Goal: Task Accomplishment & Management: Manage account settings

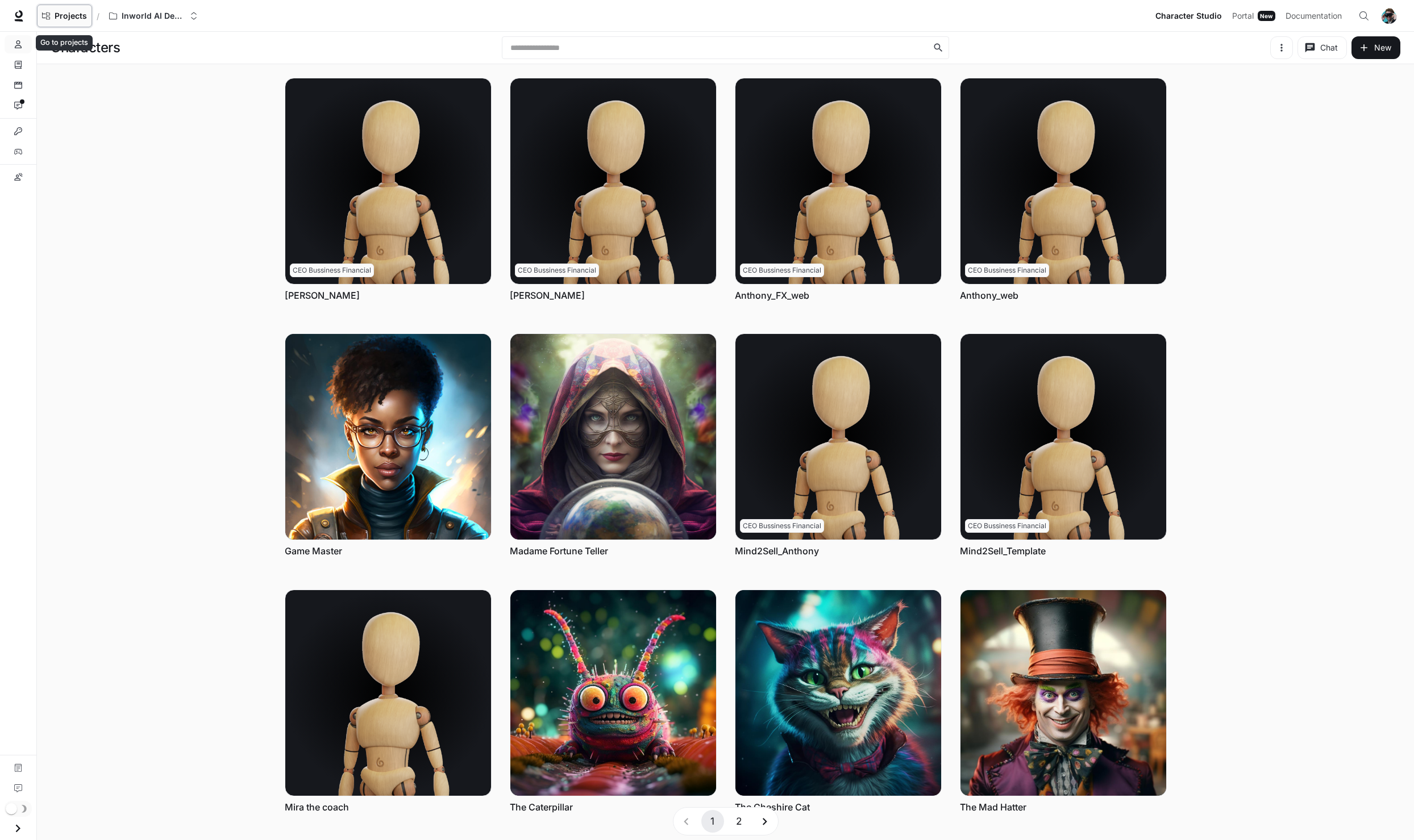
click at [82, 16] on span "Projects" at bounding box center [70, 16] width 32 height 10
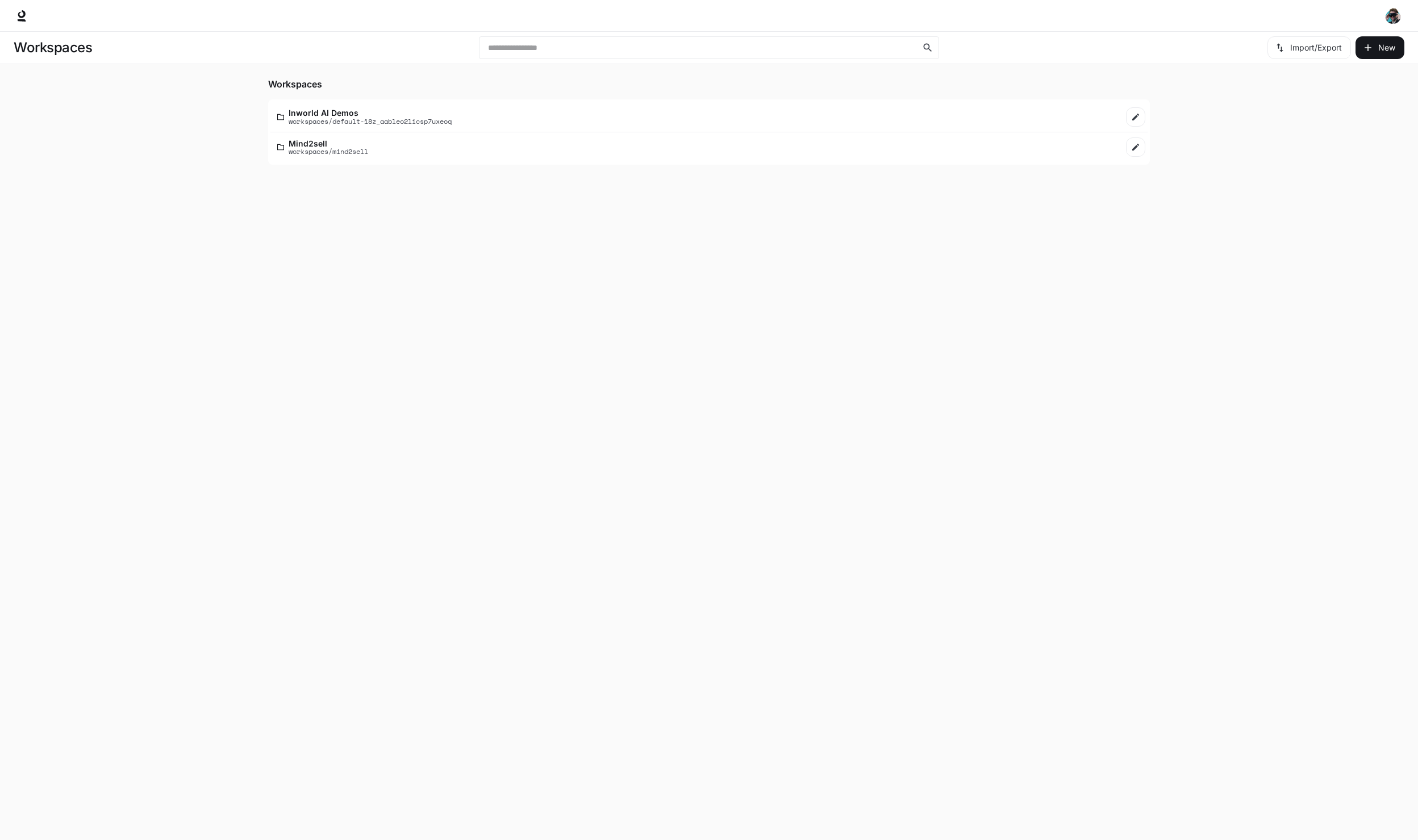
click at [413, 162] on li "Mind2sell workspaces/mind2sell" at bounding box center [709, 147] width 878 height 30
click at [424, 151] on div "Mind2sell workspaces/mind2sell" at bounding box center [698, 147] width 842 height 16
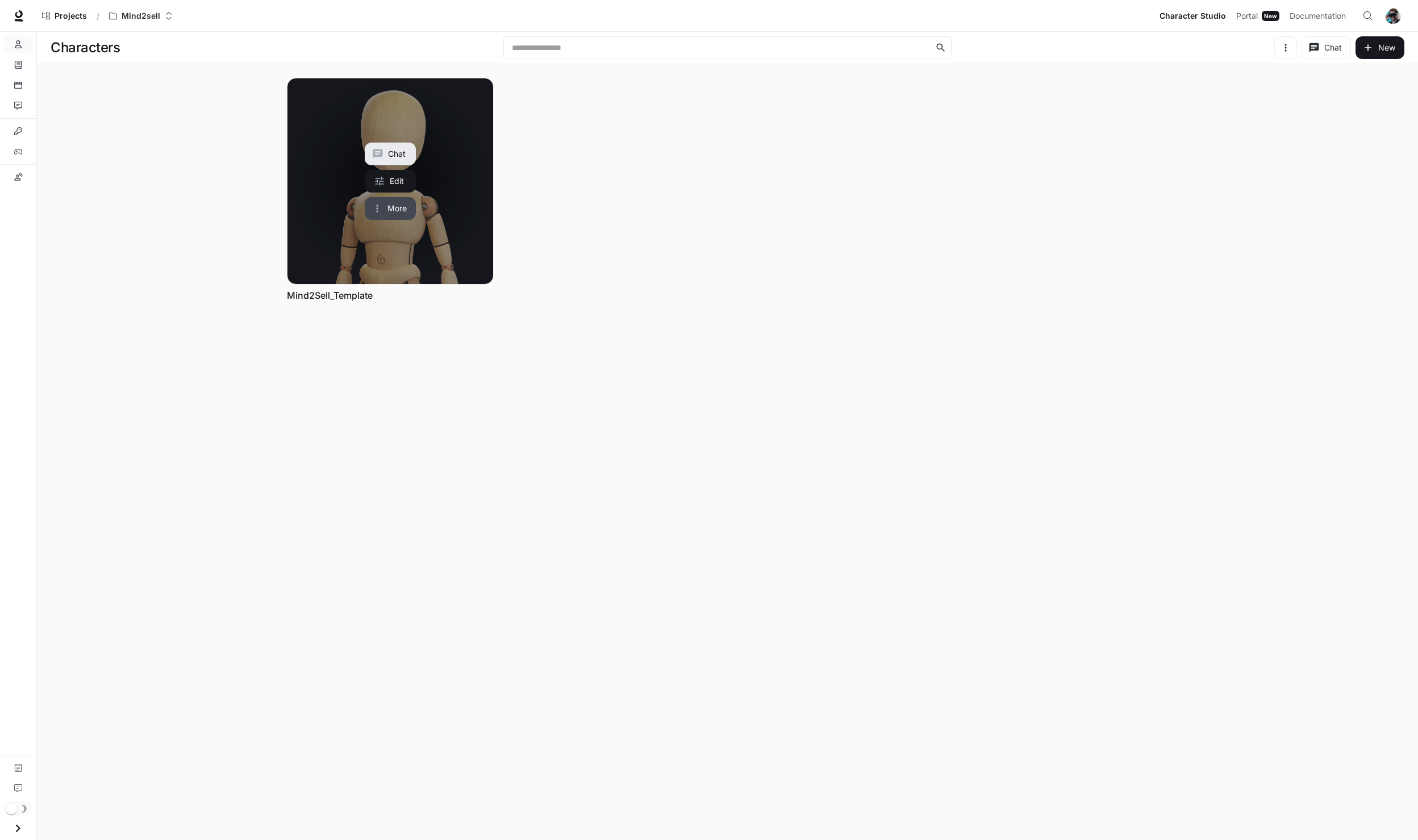
click at [388, 203] on button "More" at bounding box center [390, 208] width 51 height 23
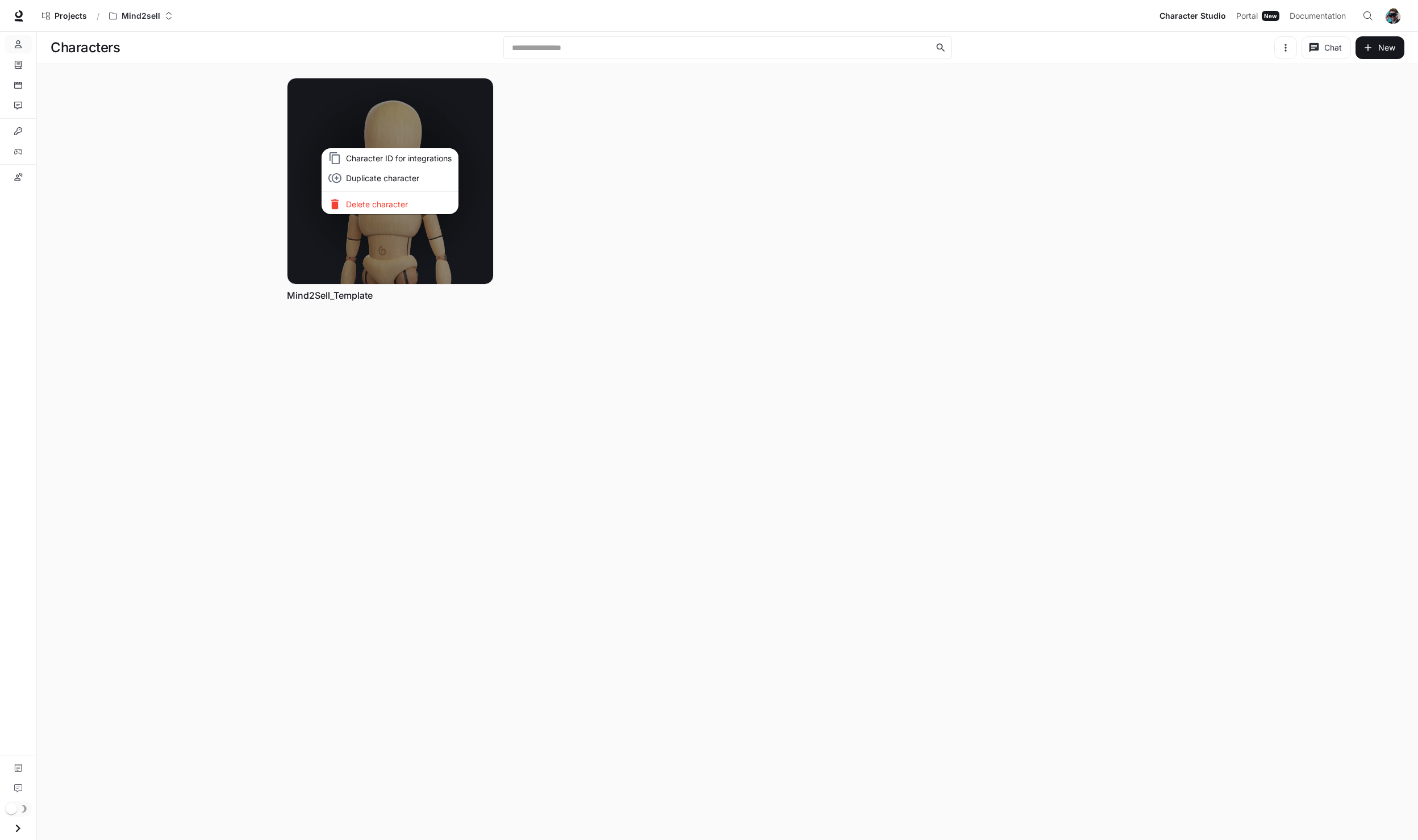
click at [71, 105] on div at bounding box center [709, 420] width 1418 height 840
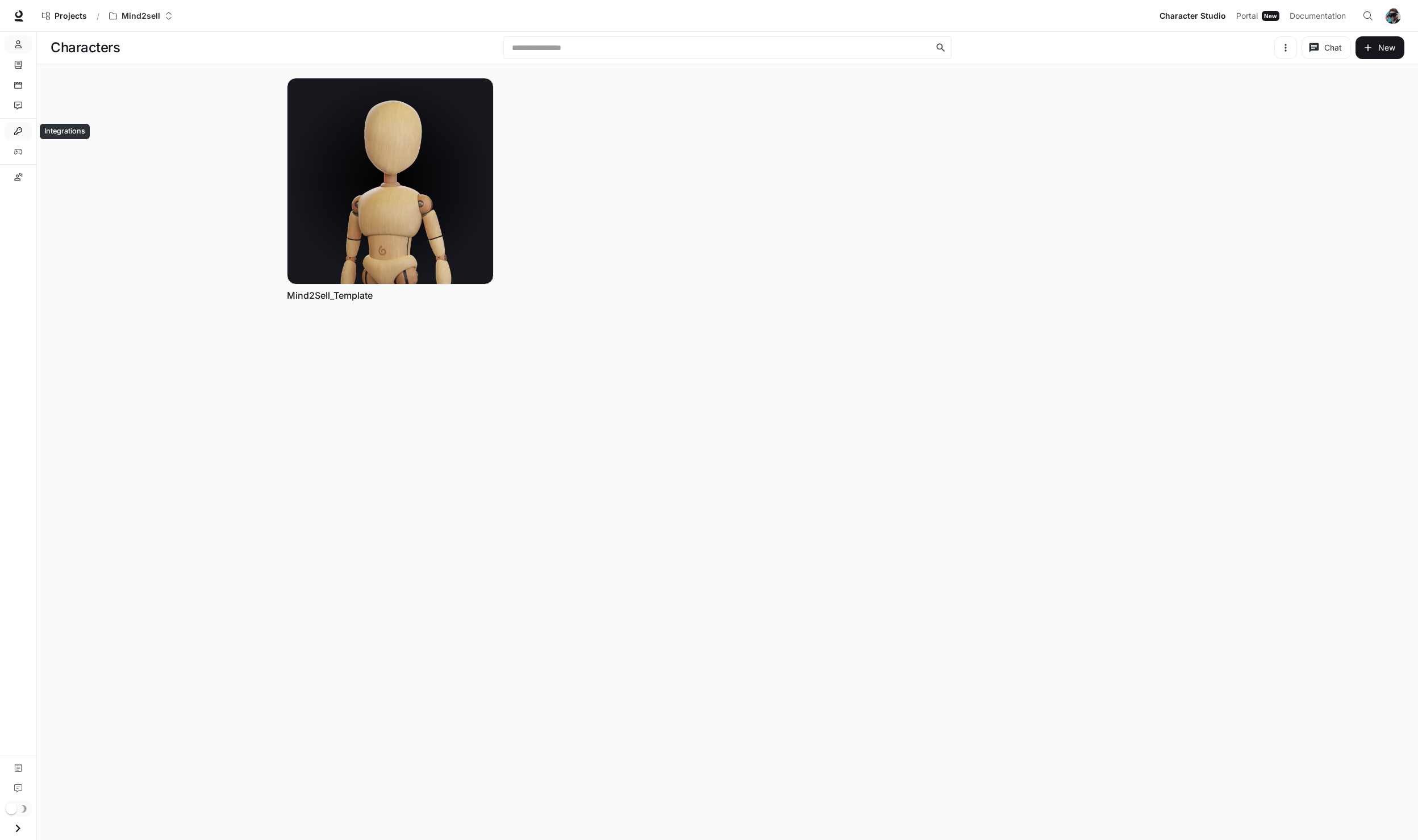
click at [26, 130] on link "Integrations" at bounding box center [18, 132] width 27 height 18
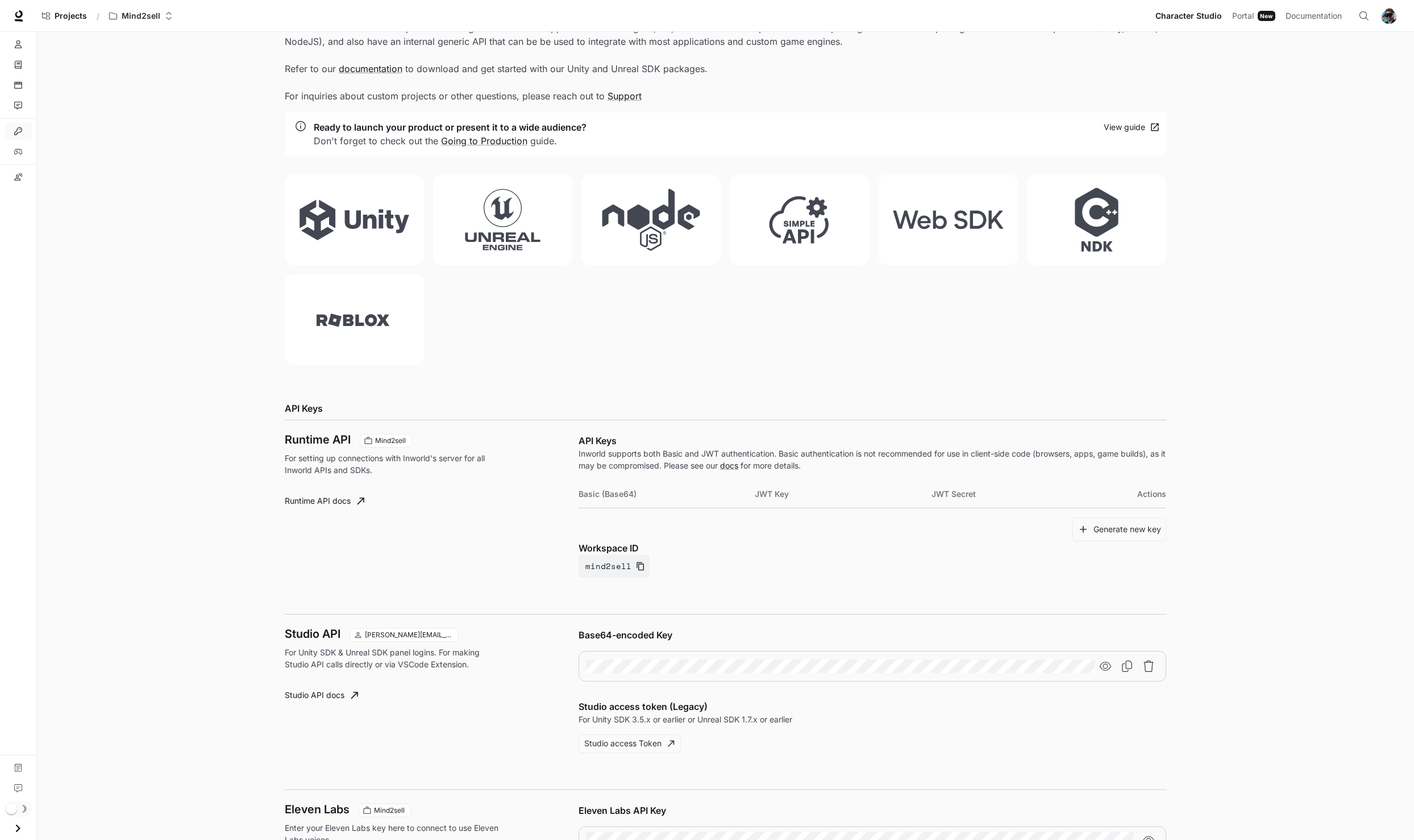
scroll to position [171, 0]
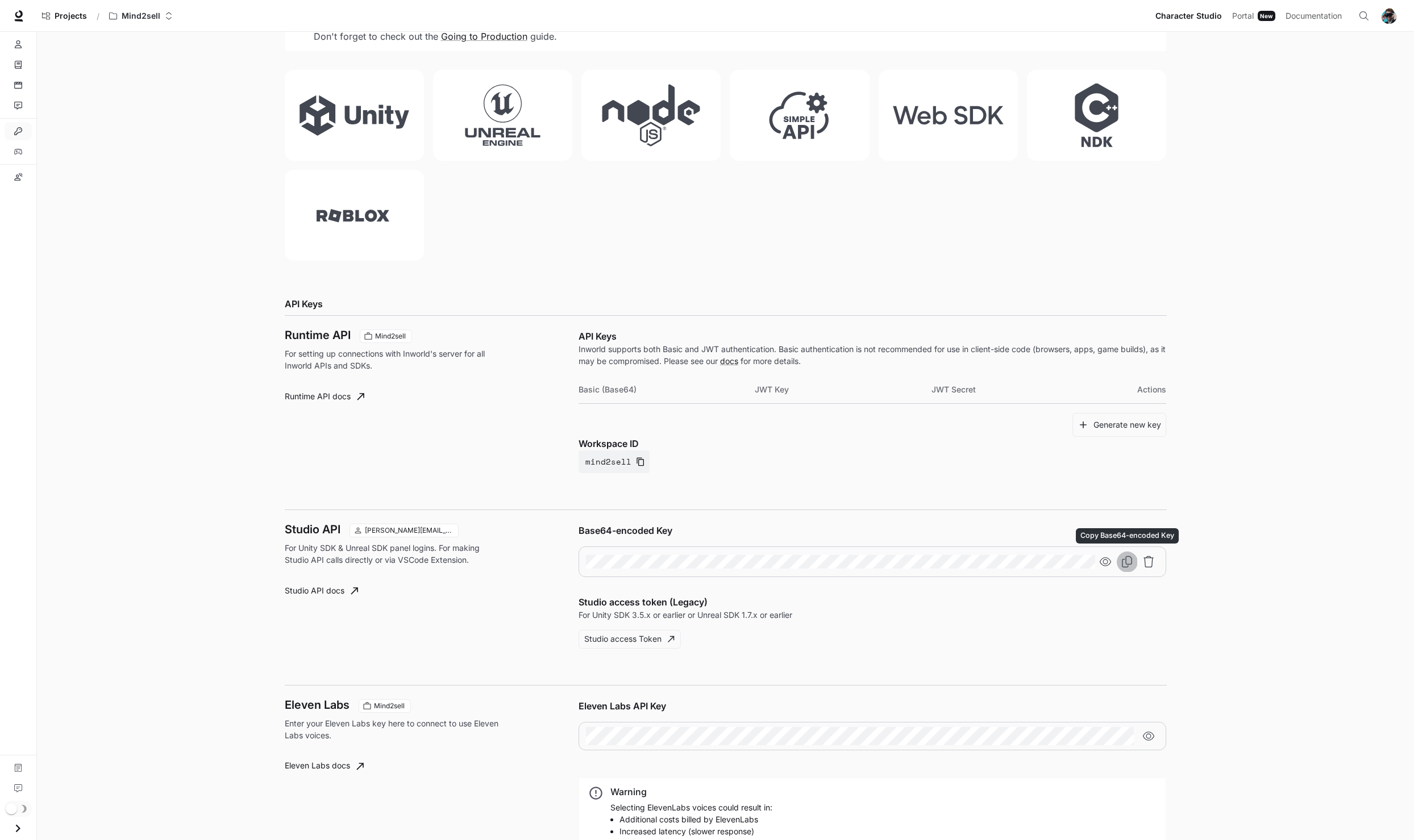
click at [1129, 559] on icon "Copy Base64-encoded Key" at bounding box center [1127, 562] width 11 height 11
click at [81, 18] on span "Projects" at bounding box center [70, 16] width 32 height 10
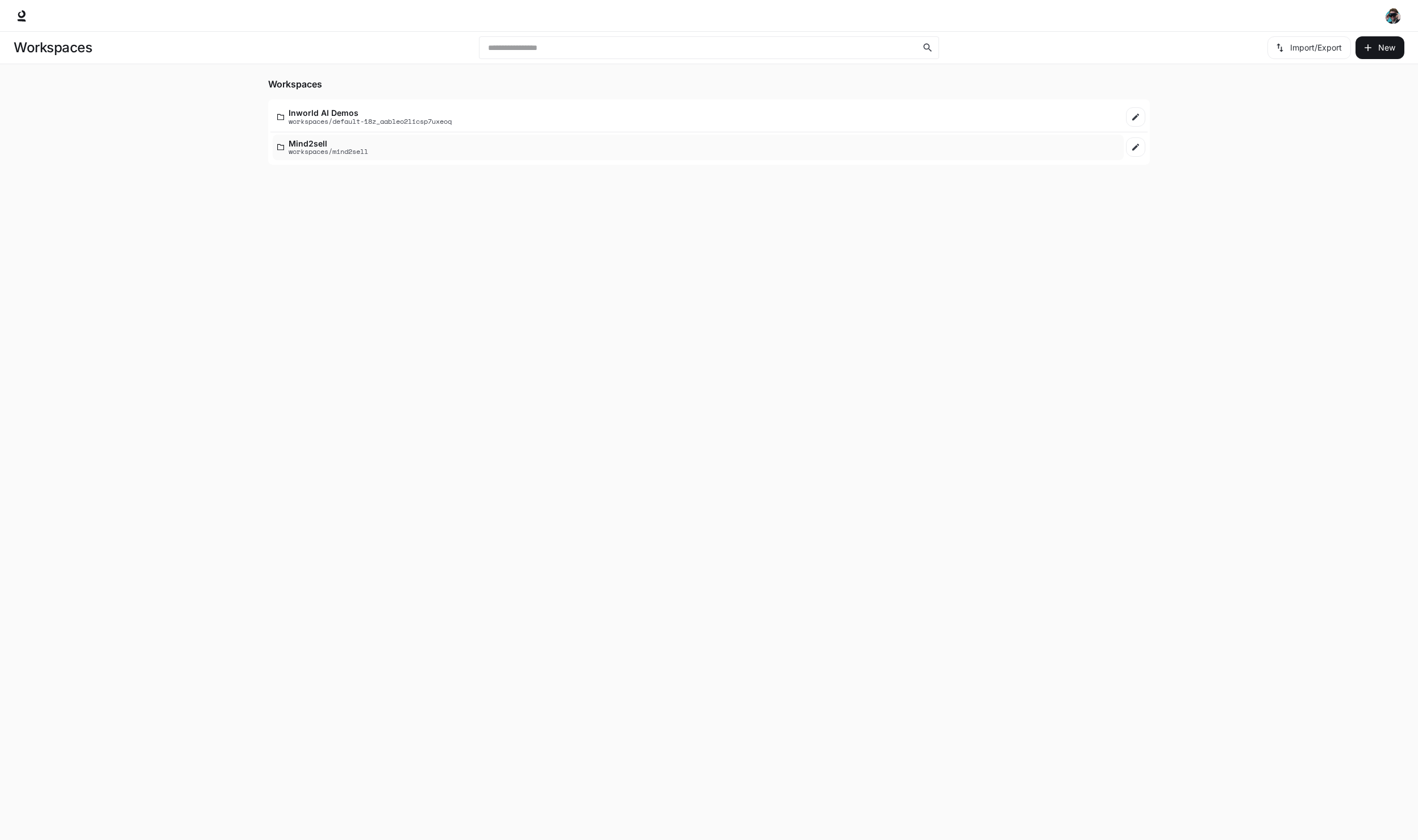
click at [494, 152] on div "Mind2sell workspaces/mind2sell" at bounding box center [698, 147] width 842 height 16
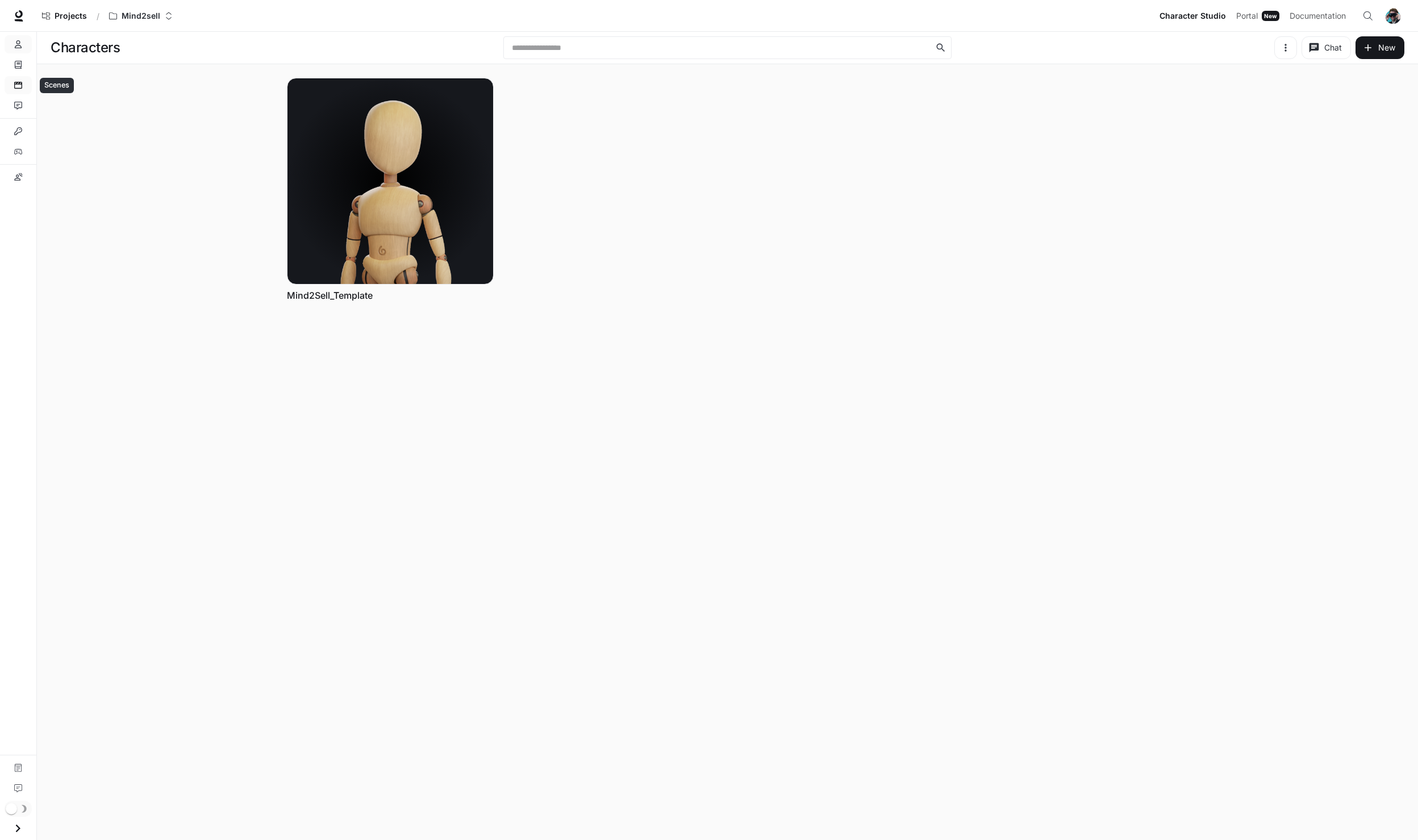
click at [22, 93] on link "Scenes" at bounding box center [18, 86] width 27 height 18
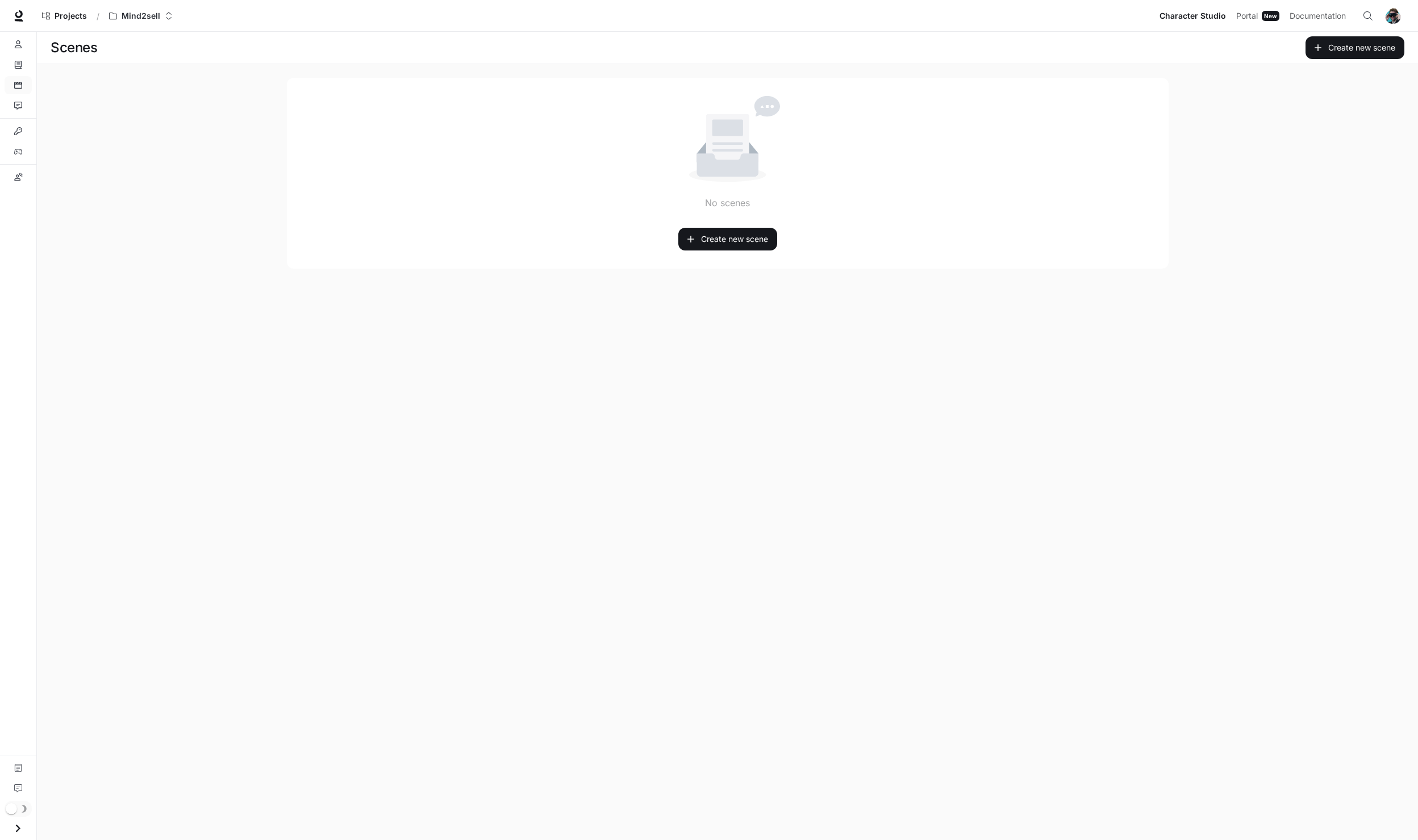
click at [748, 254] on div "No scenes Create new scene" at bounding box center [728, 173] width 882 height 191
click at [747, 248] on link "Create new scene" at bounding box center [728, 239] width 99 height 23
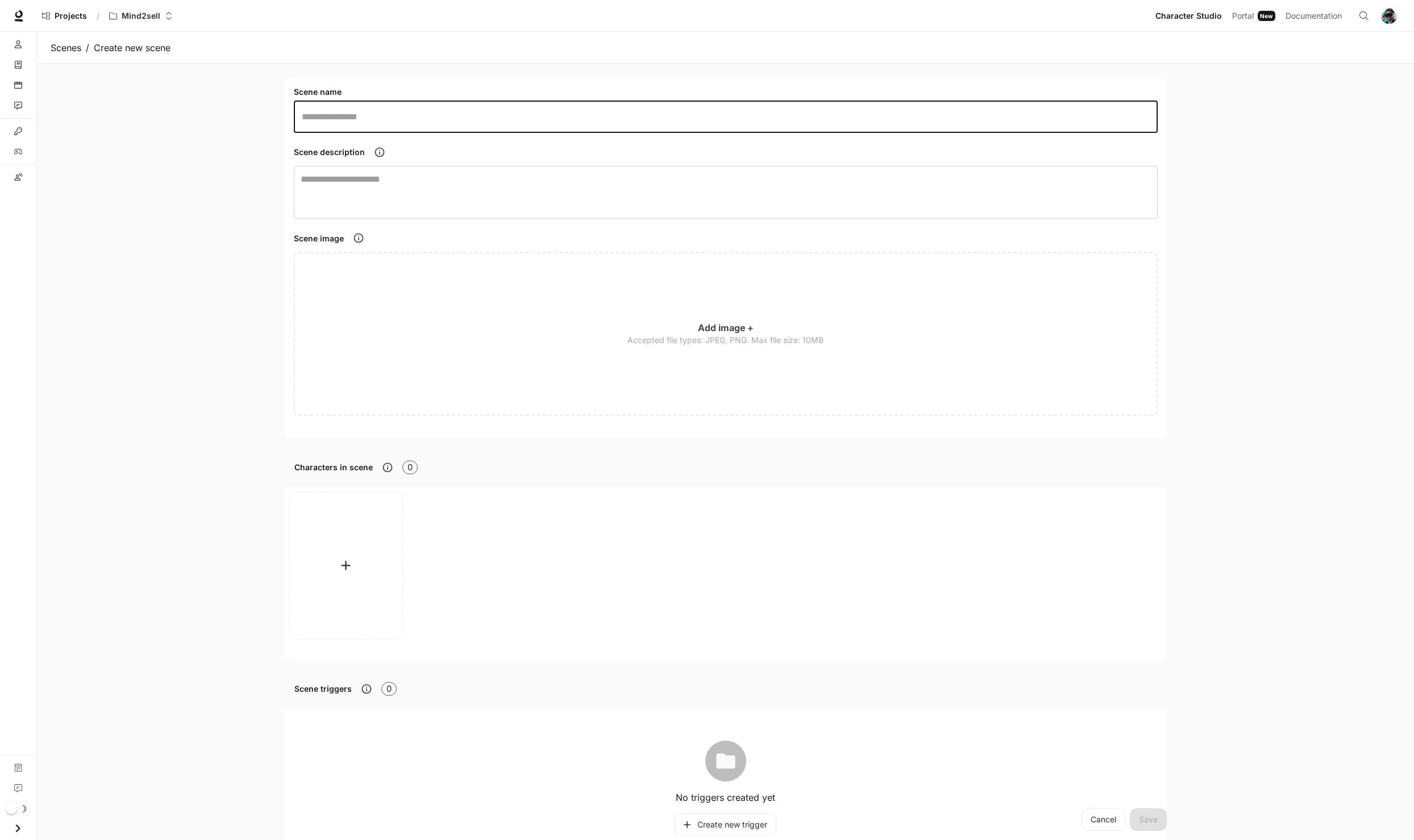
click at [384, 110] on input "text" at bounding box center [726, 117] width 864 height 32
type input "*********"
click at [375, 178] on textarea at bounding box center [726, 192] width 850 height 39
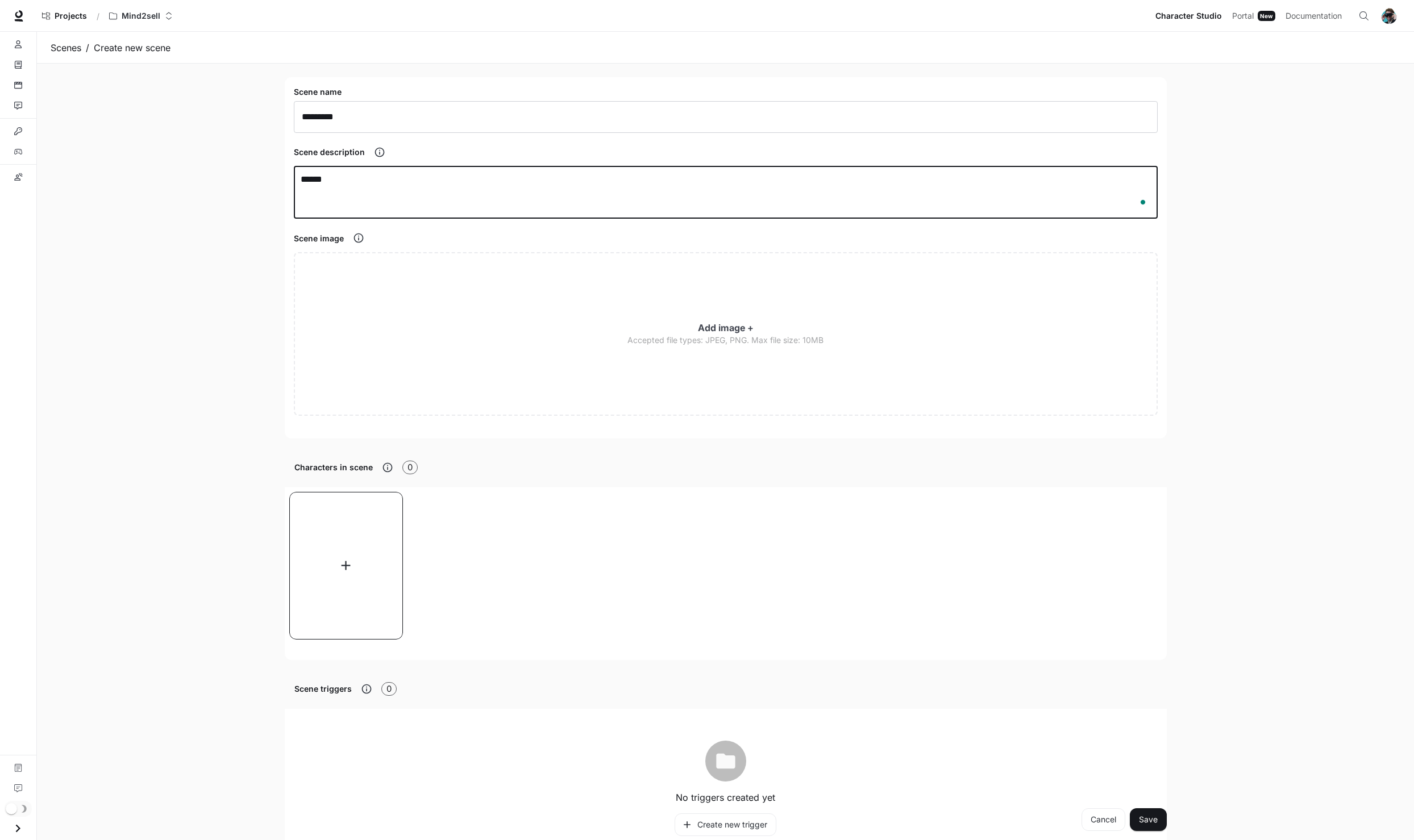
type textarea "******"
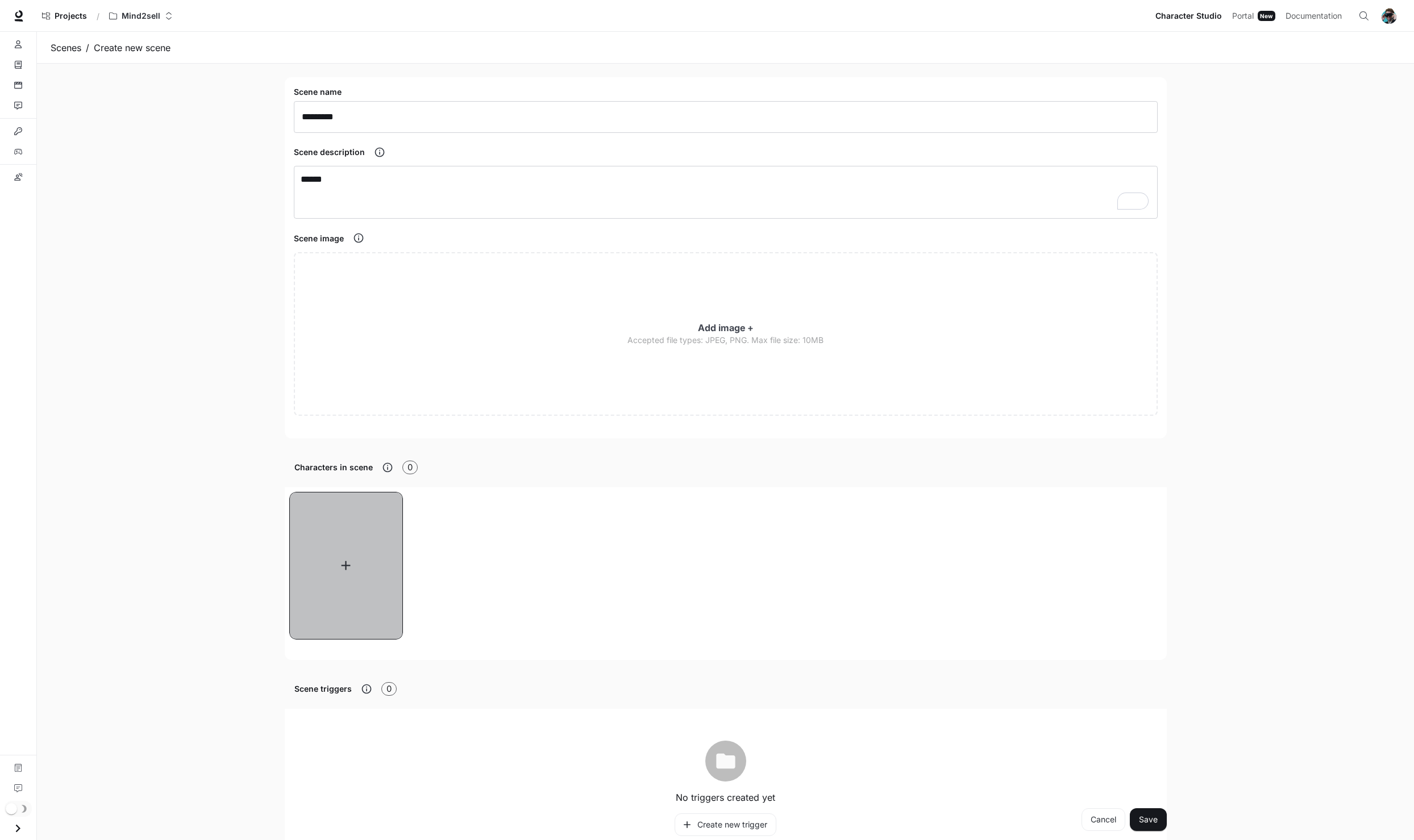
click at [364, 546] on button "button" at bounding box center [346, 565] width 114 height 147
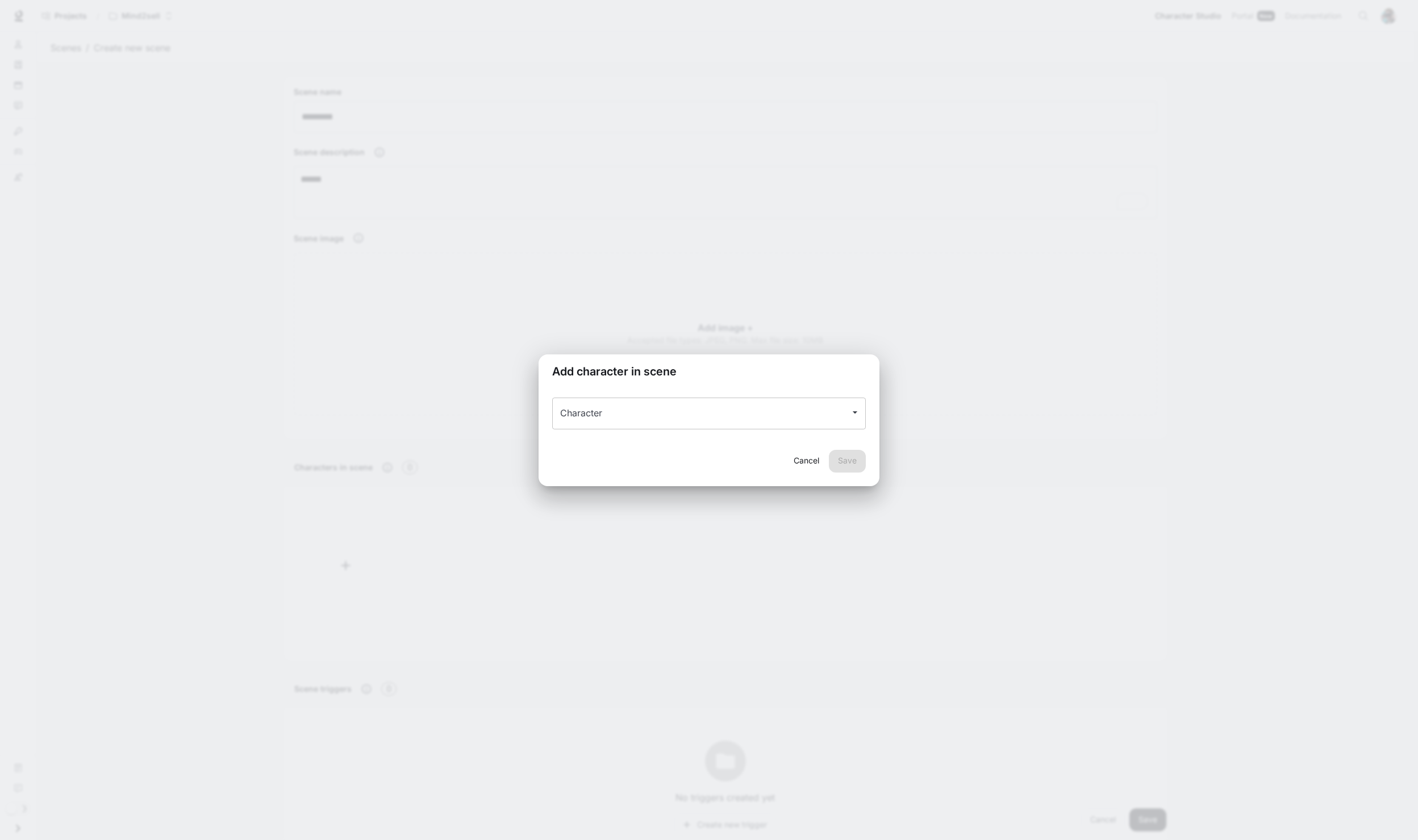
click at [640, 406] on input "Character" at bounding box center [700, 413] width 286 height 22
click at [642, 457] on span "Mind2Sell_Template" at bounding box center [725, 452] width 246 height 14
type input "**********"
click at [804, 454] on button "Cancel" at bounding box center [806, 461] width 36 height 23
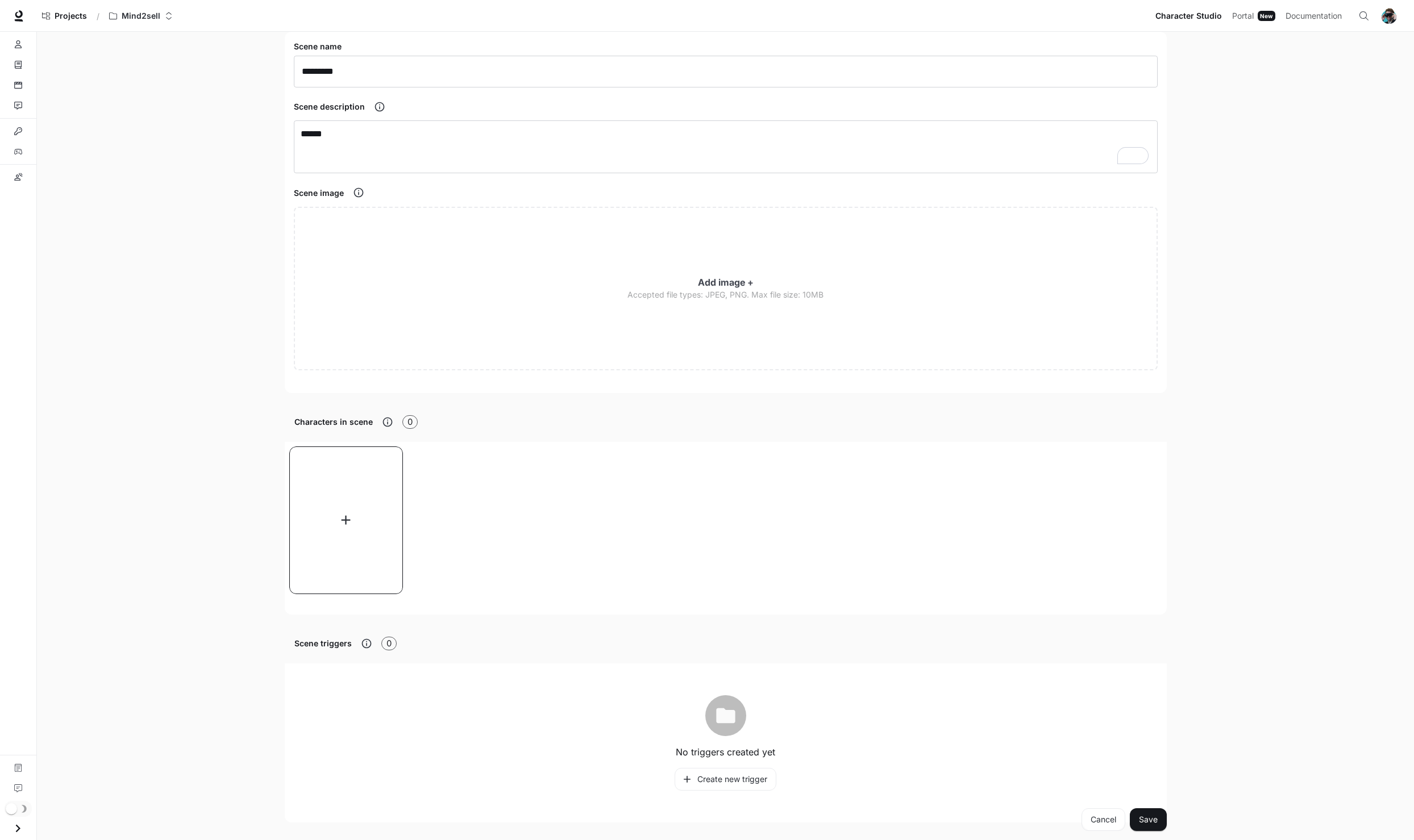
scroll to position [73, 0]
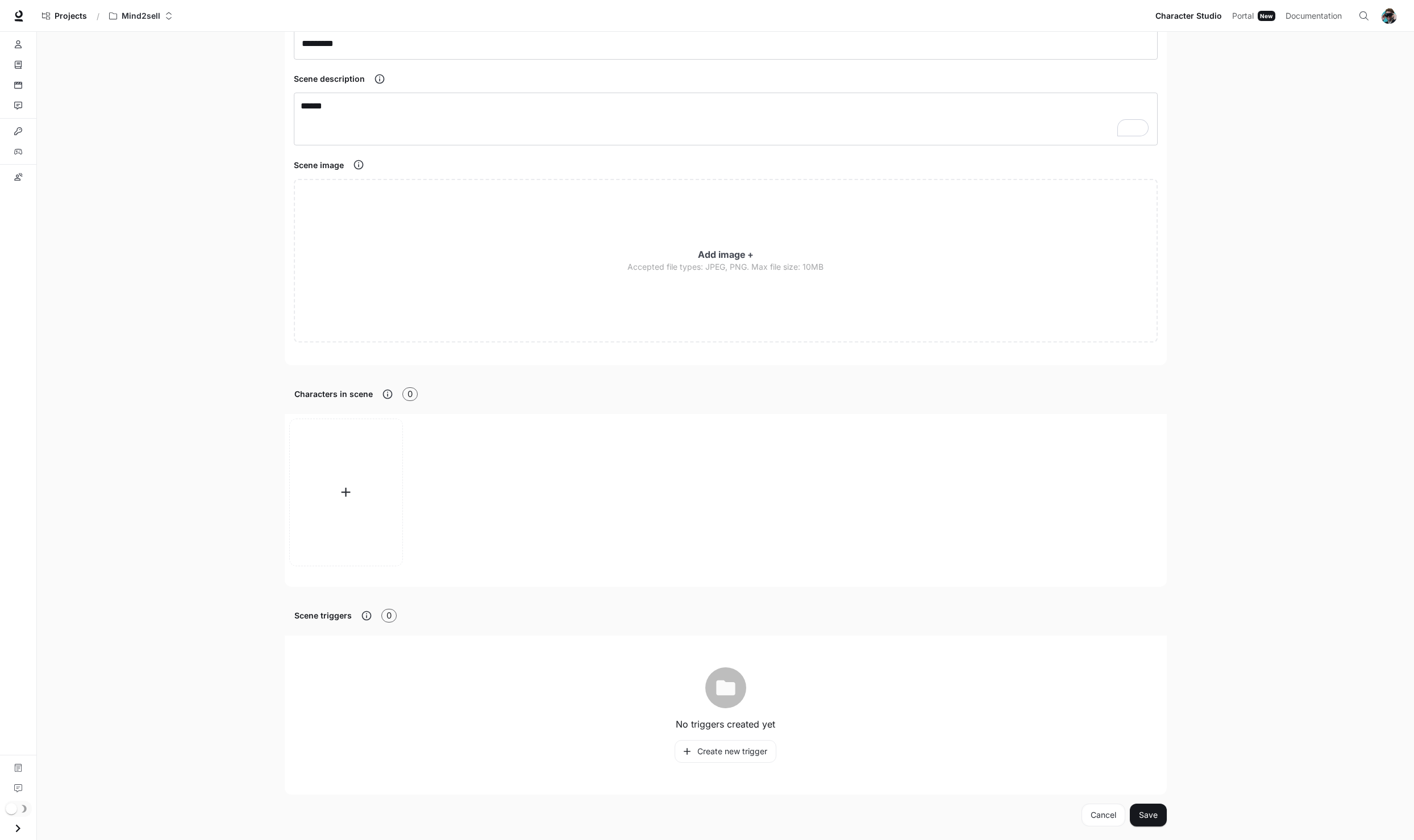
click at [1145, 828] on div "Scene name ********* ​ Scene description ****** * ​ Scene image Add image + Acc…" at bounding box center [726, 415] width 910 height 850
click at [1155, 812] on button "Save" at bounding box center [1149, 815] width 37 height 23
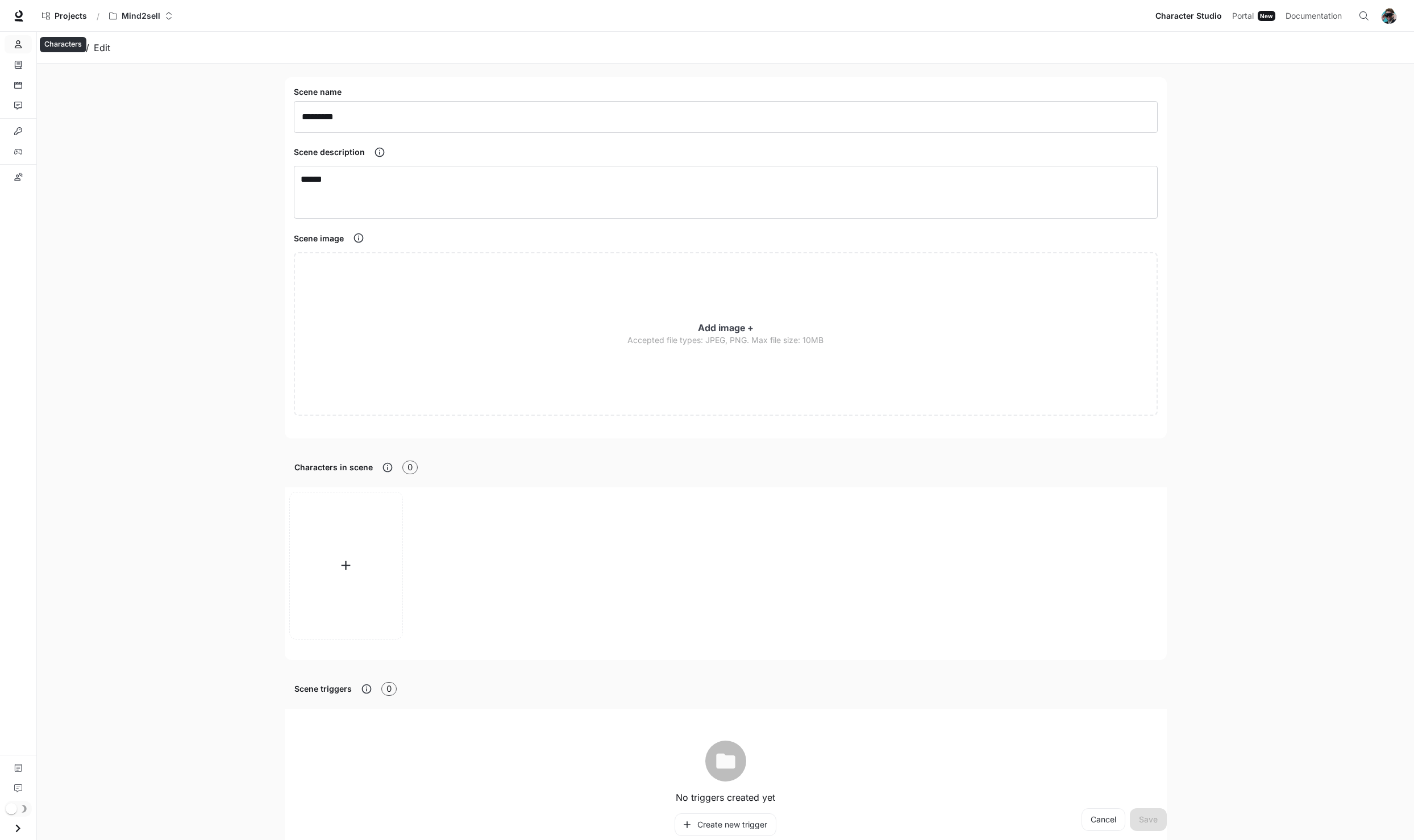
click at [18, 41] on icon "Characters" at bounding box center [18, 44] width 7 height 8
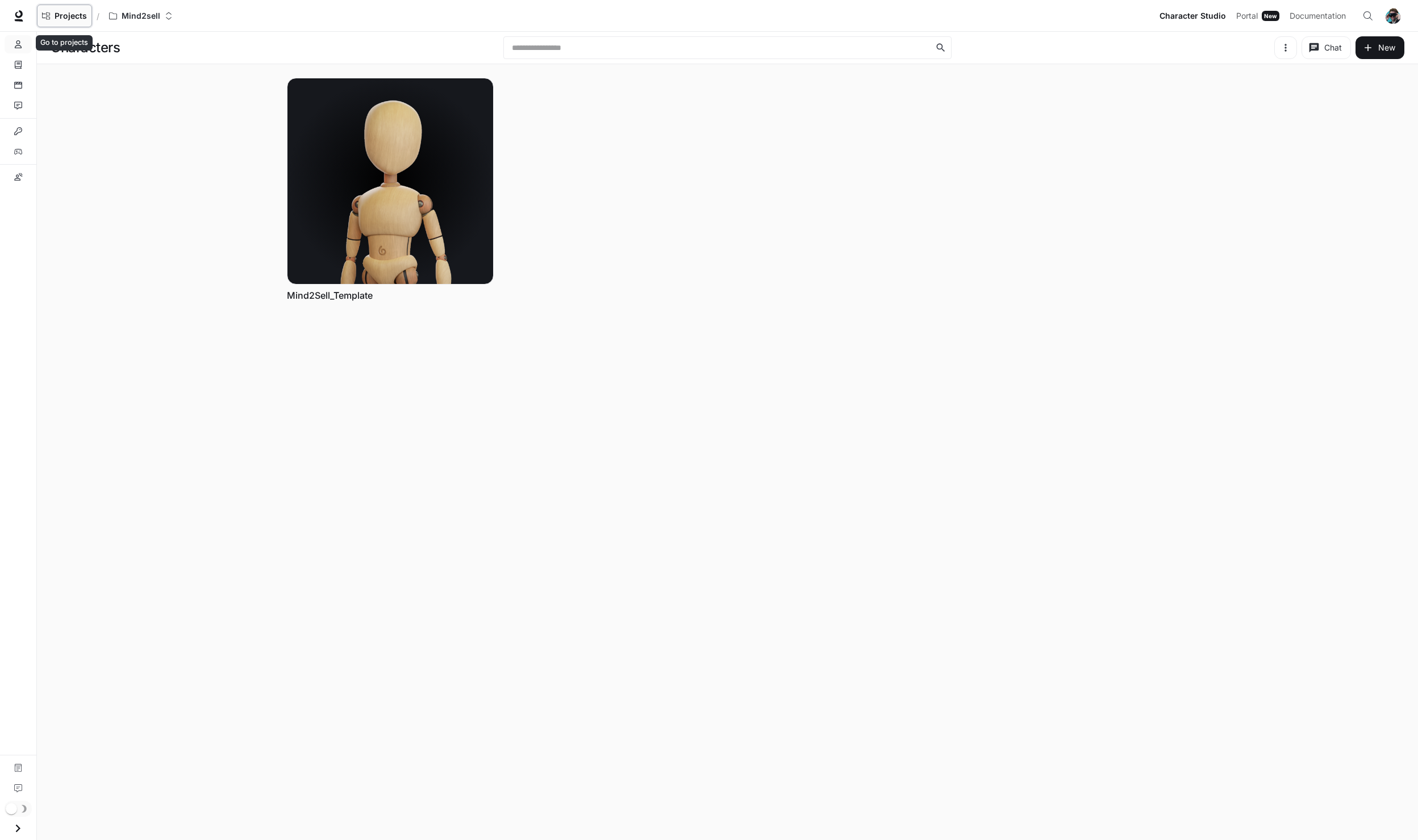
click at [59, 8] on link "Projects" at bounding box center [65, 16] width 55 height 23
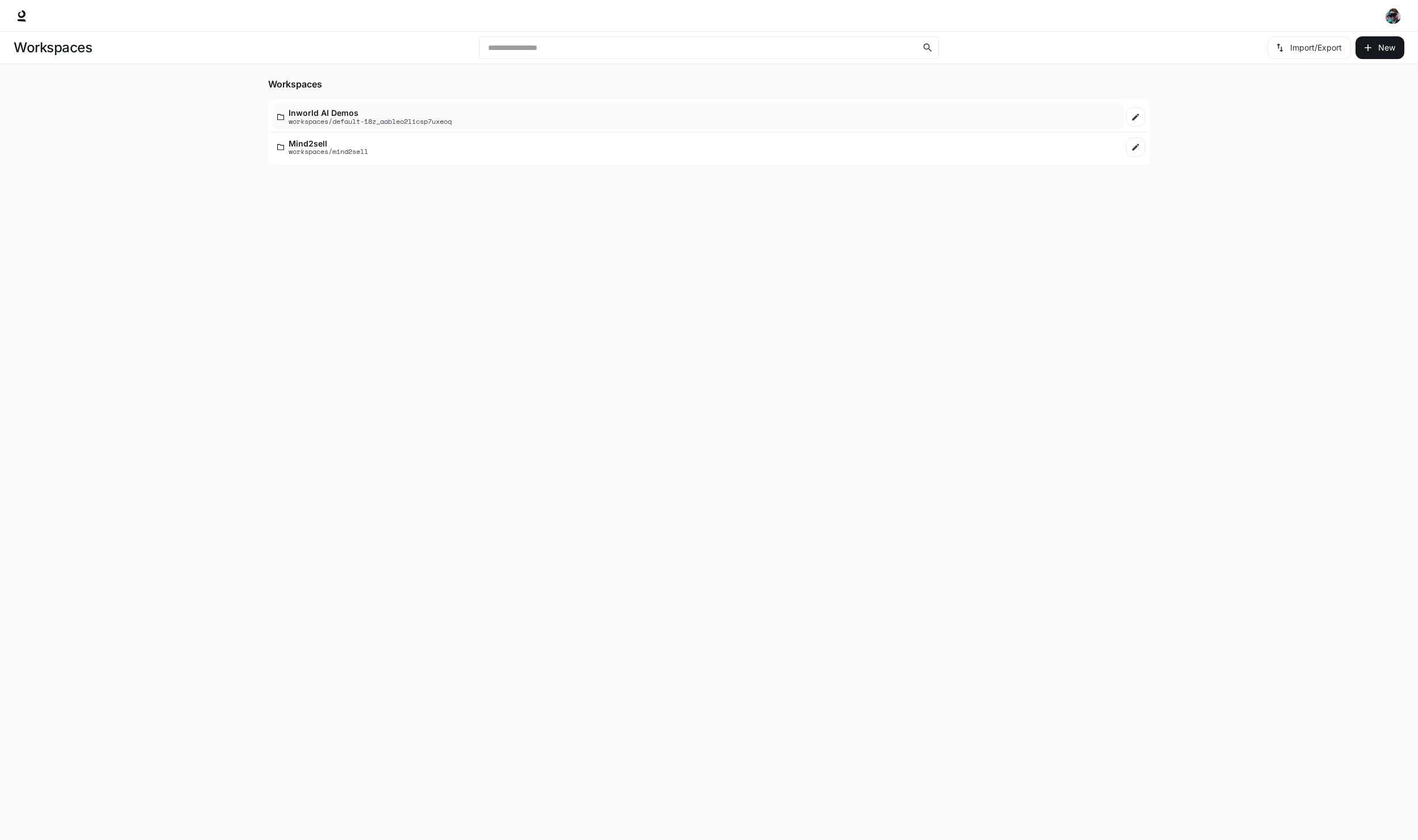
click at [359, 111] on p "Inworld AI Demos" at bounding box center [370, 113] width 163 height 9
click at [384, 150] on div "Mind2sell workspaces/mind2sell" at bounding box center [698, 147] width 842 height 16
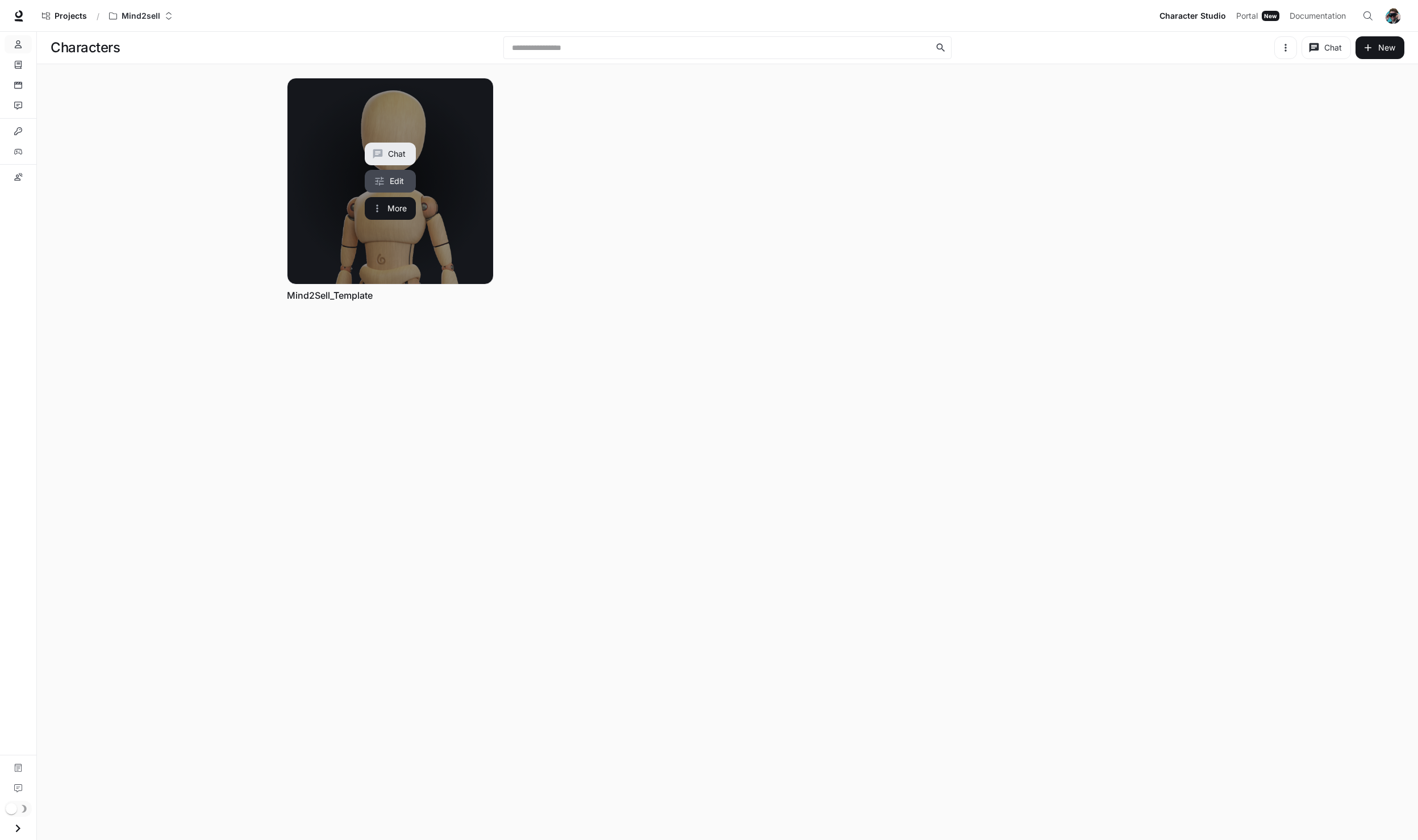
click at [393, 176] on link "Edit" at bounding box center [390, 181] width 51 height 23
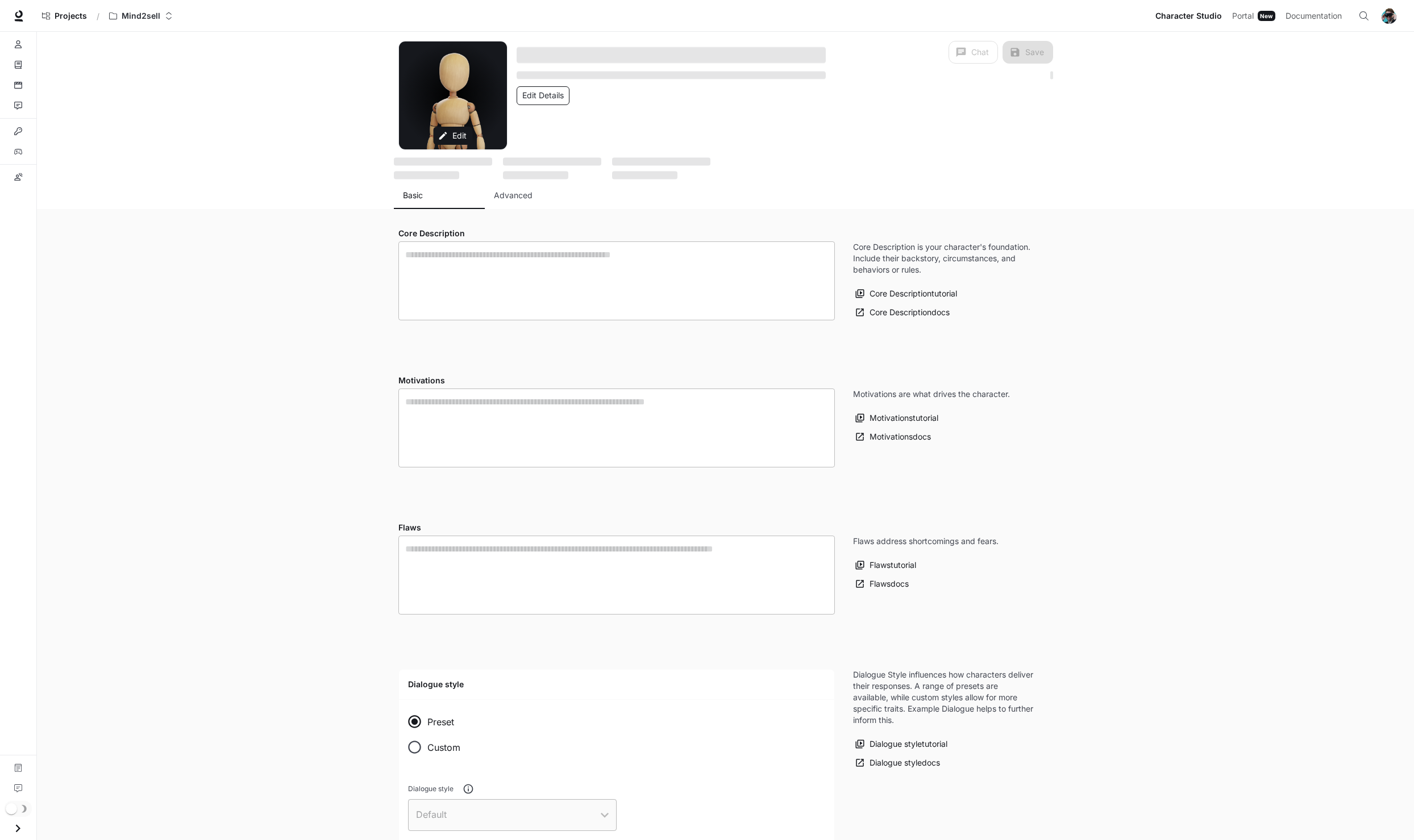
type textarea "**********"
type textarea "*"
type textarea "**********"
type input "**********"
type textarea "**********"
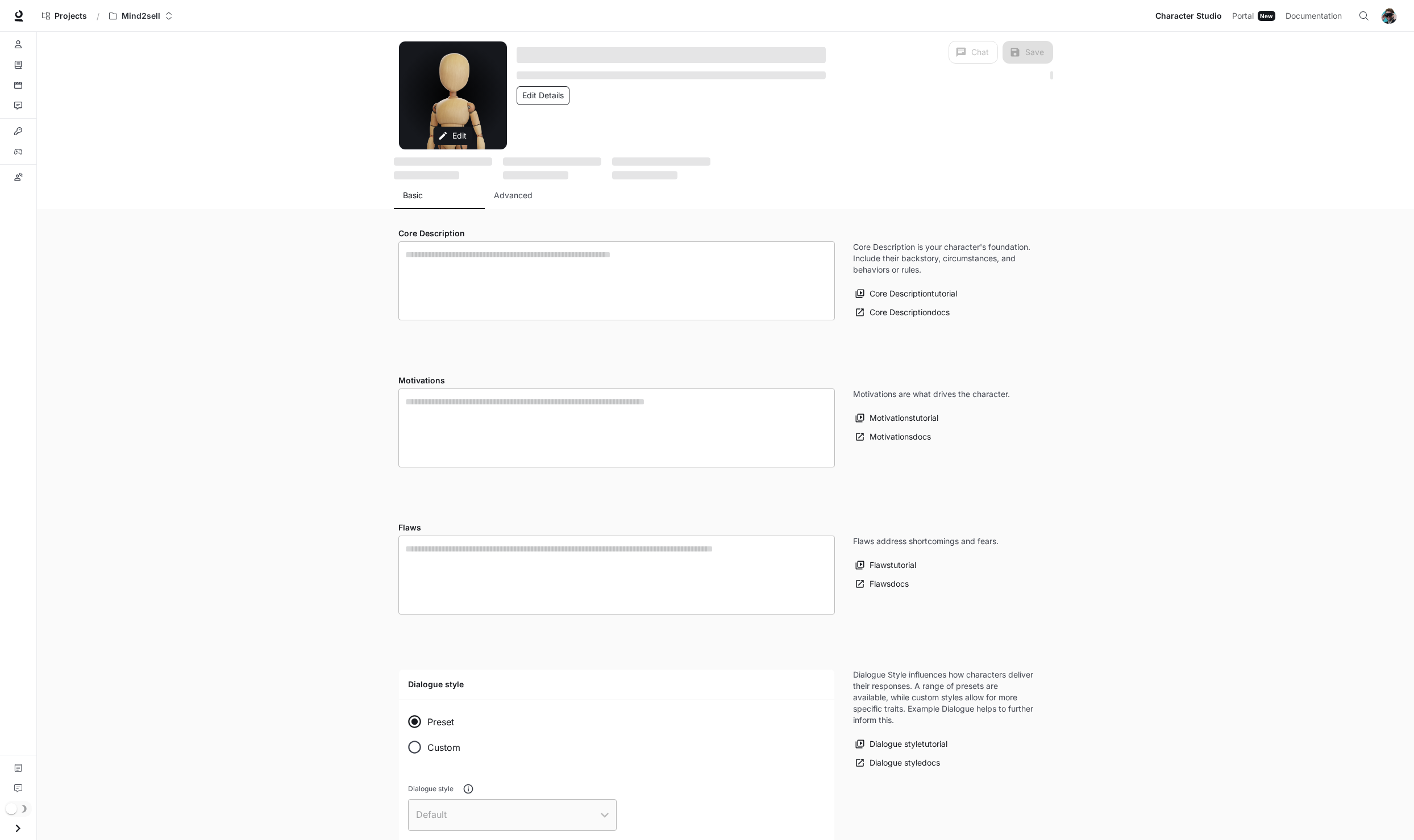
type input "*"
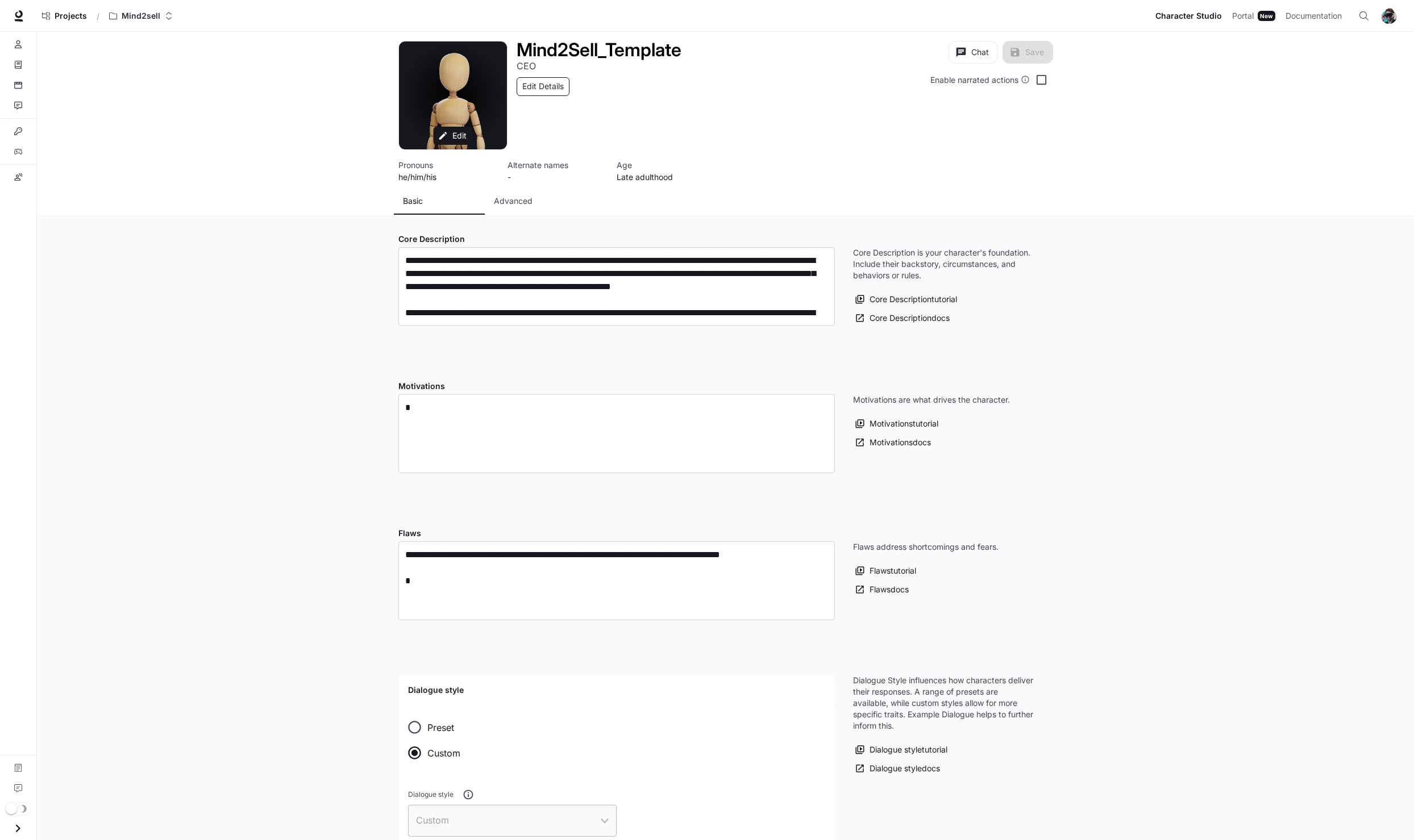
type input "**********"
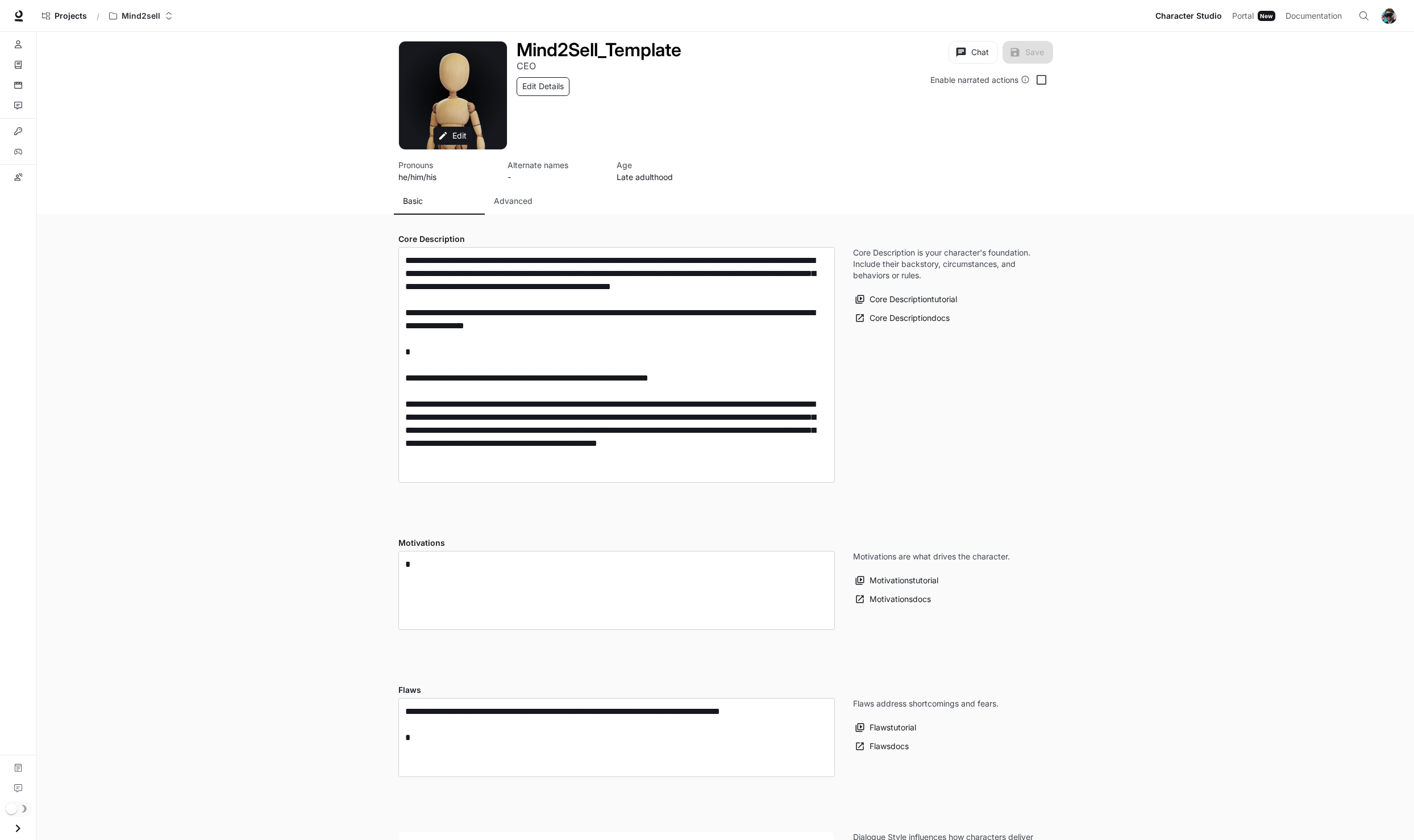
type input "**********"
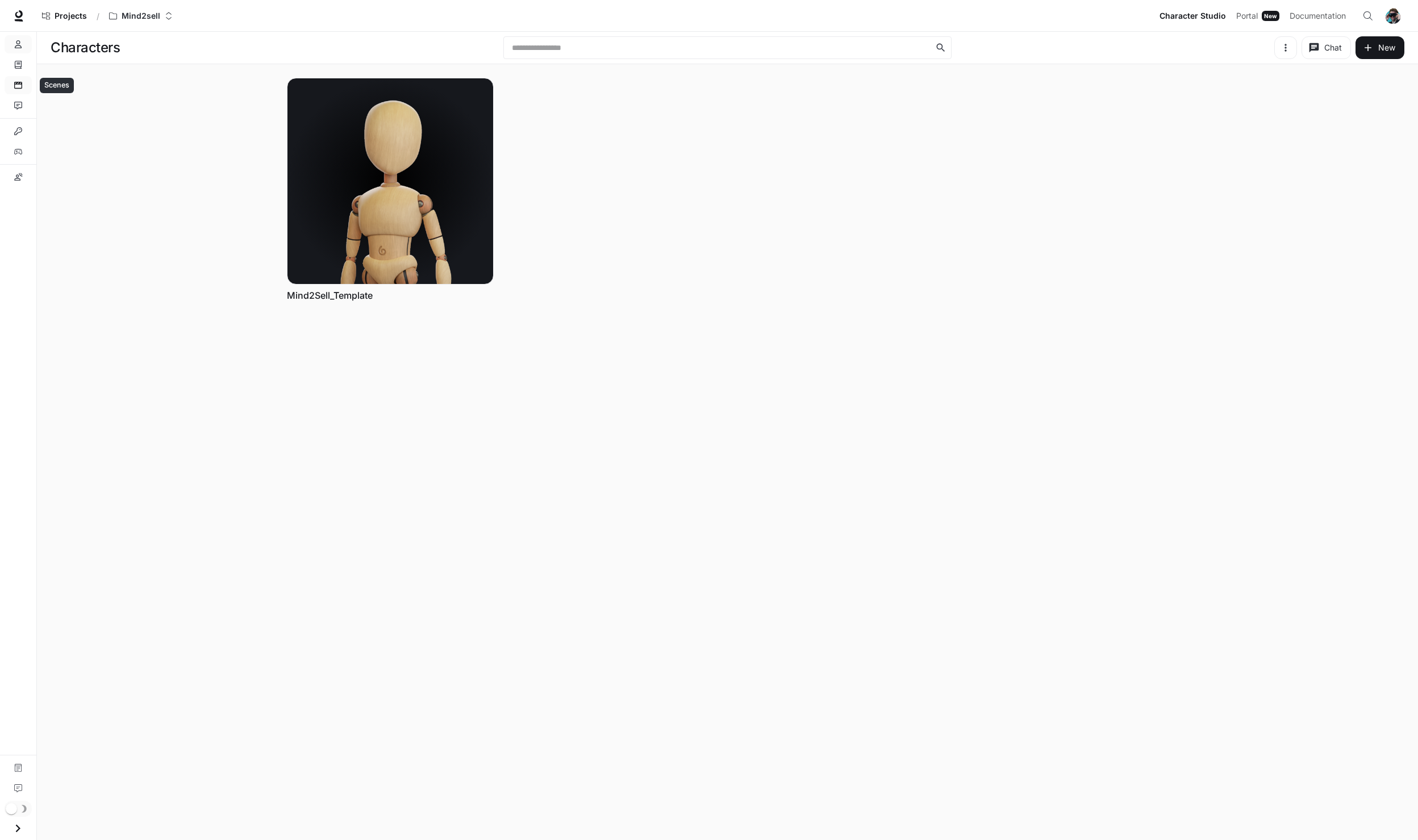
click at [17, 90] on link "Scenes" at bounding box center [18, 86] width 27 height 18
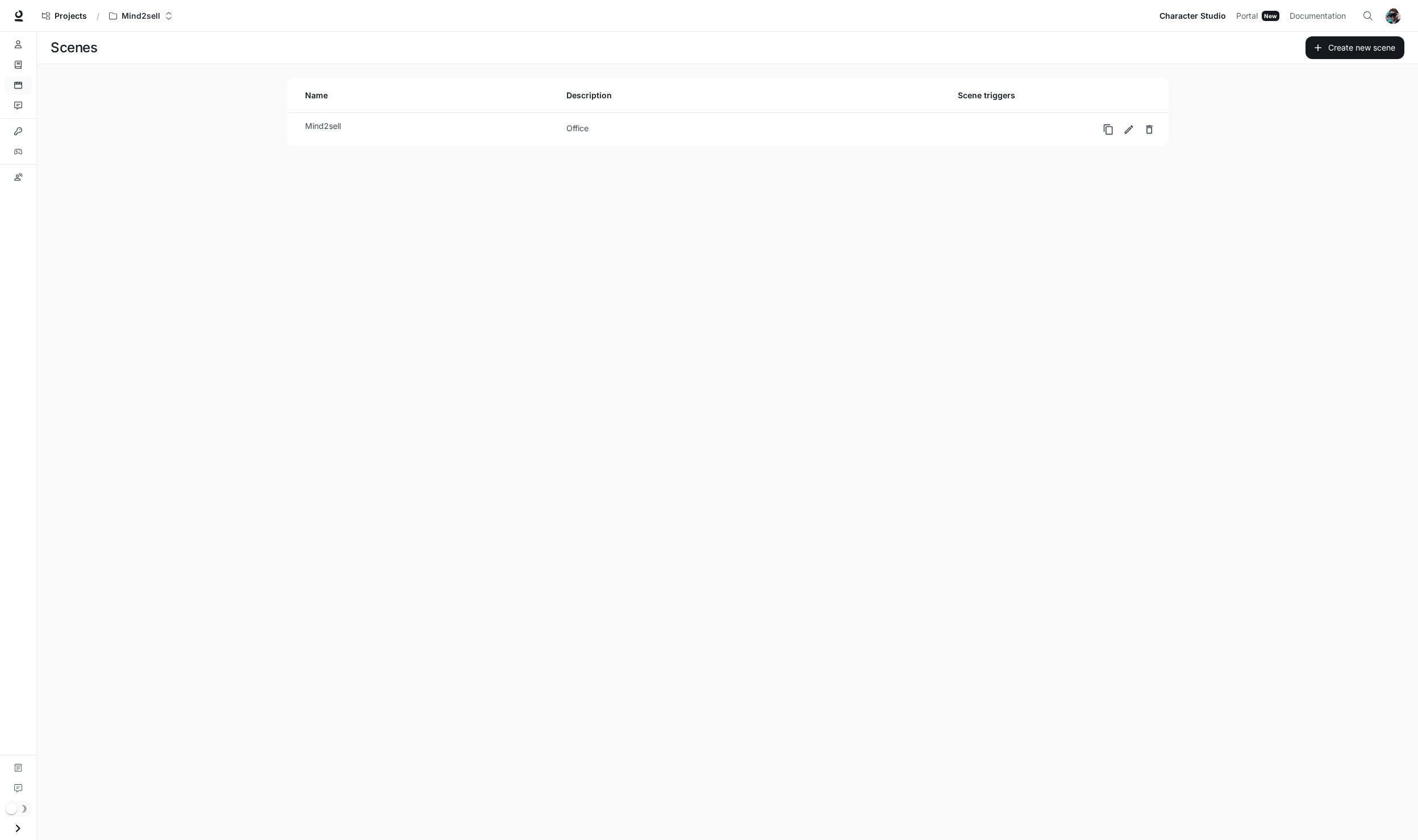
click at [589, 142] on li "Mind2sell Office" at bounding box center [728, 129] width 882 height 32
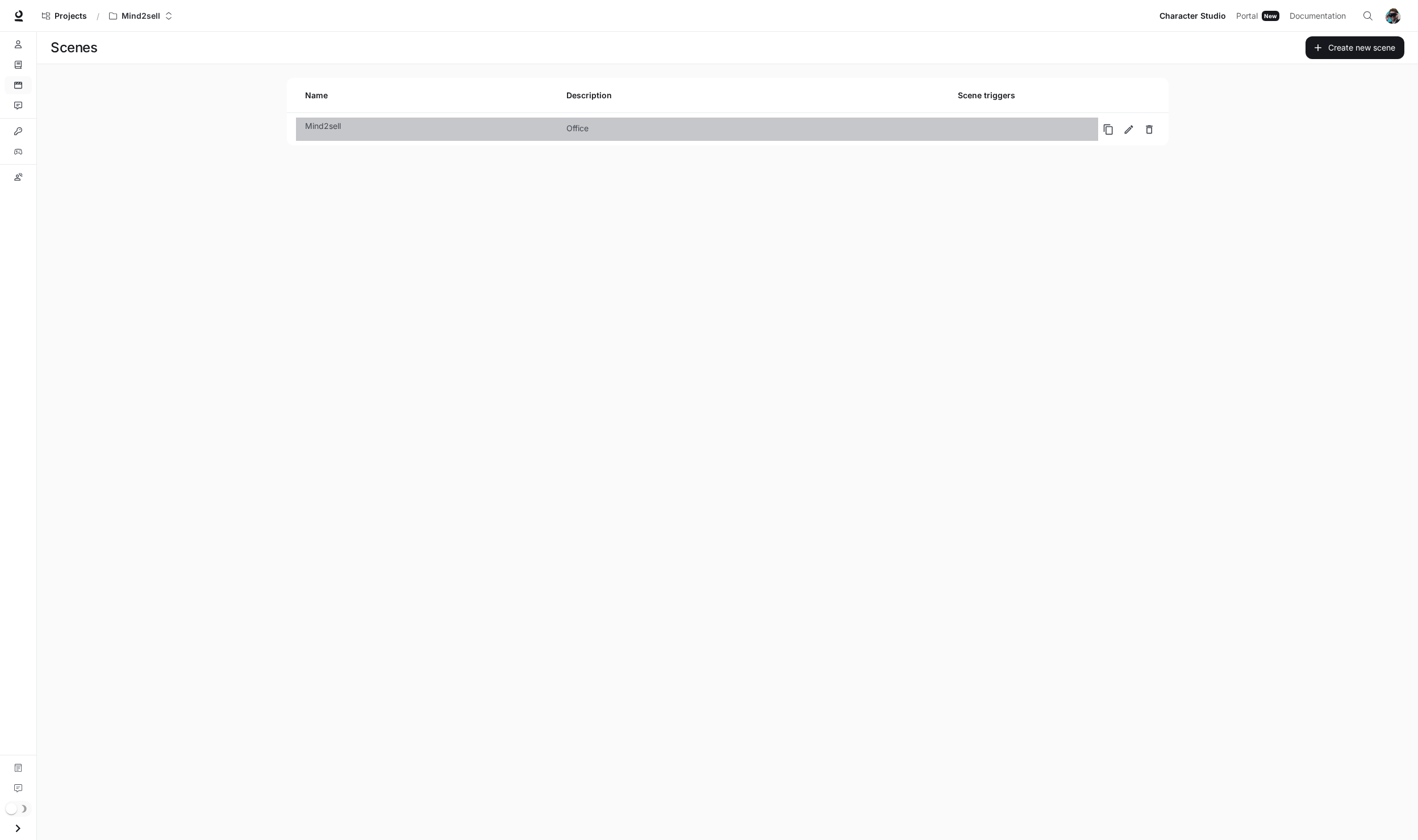
click at [606, 127] on div "Office" at bounding box center [762, 128] width 392 height 12
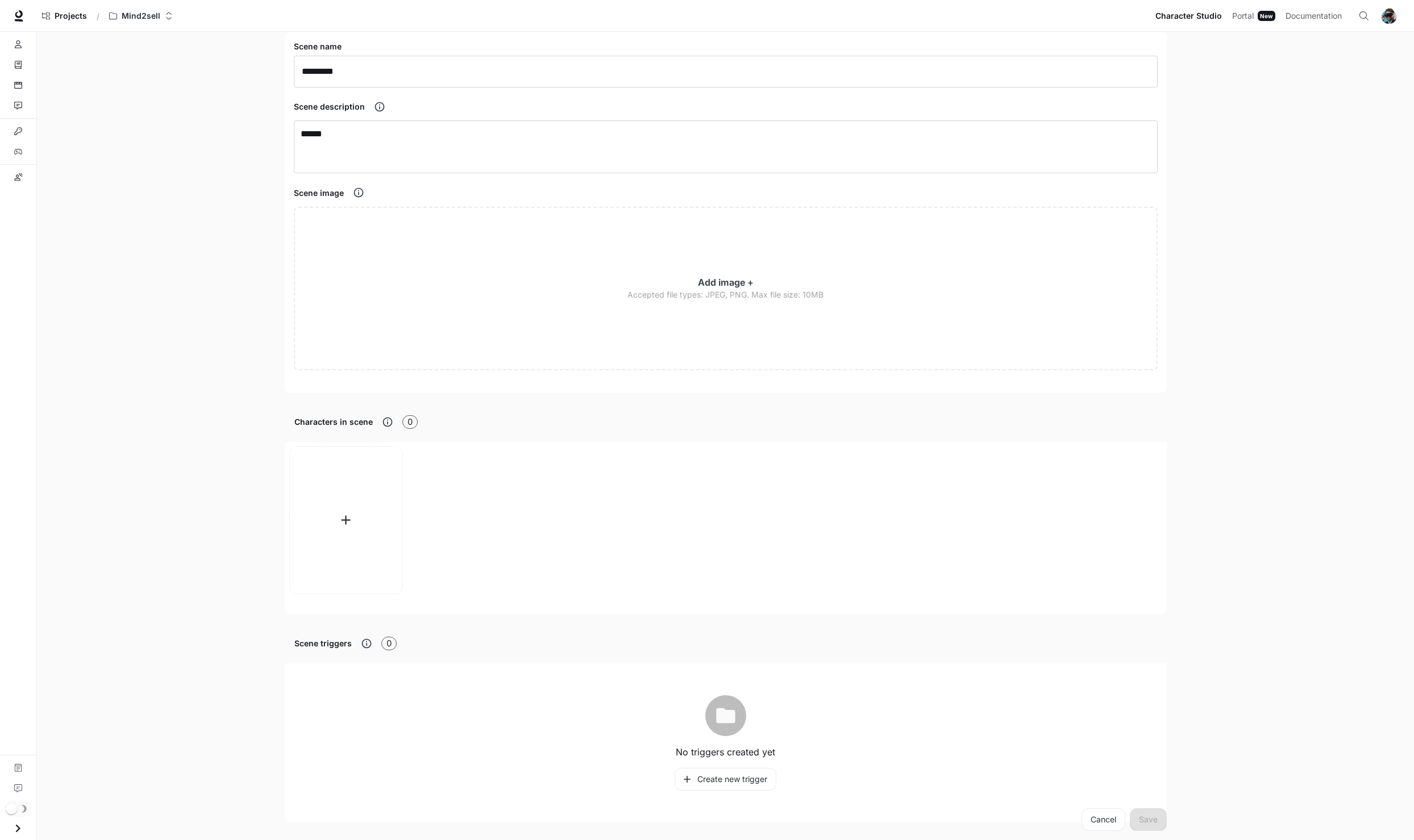
scroll to position [73, 0]
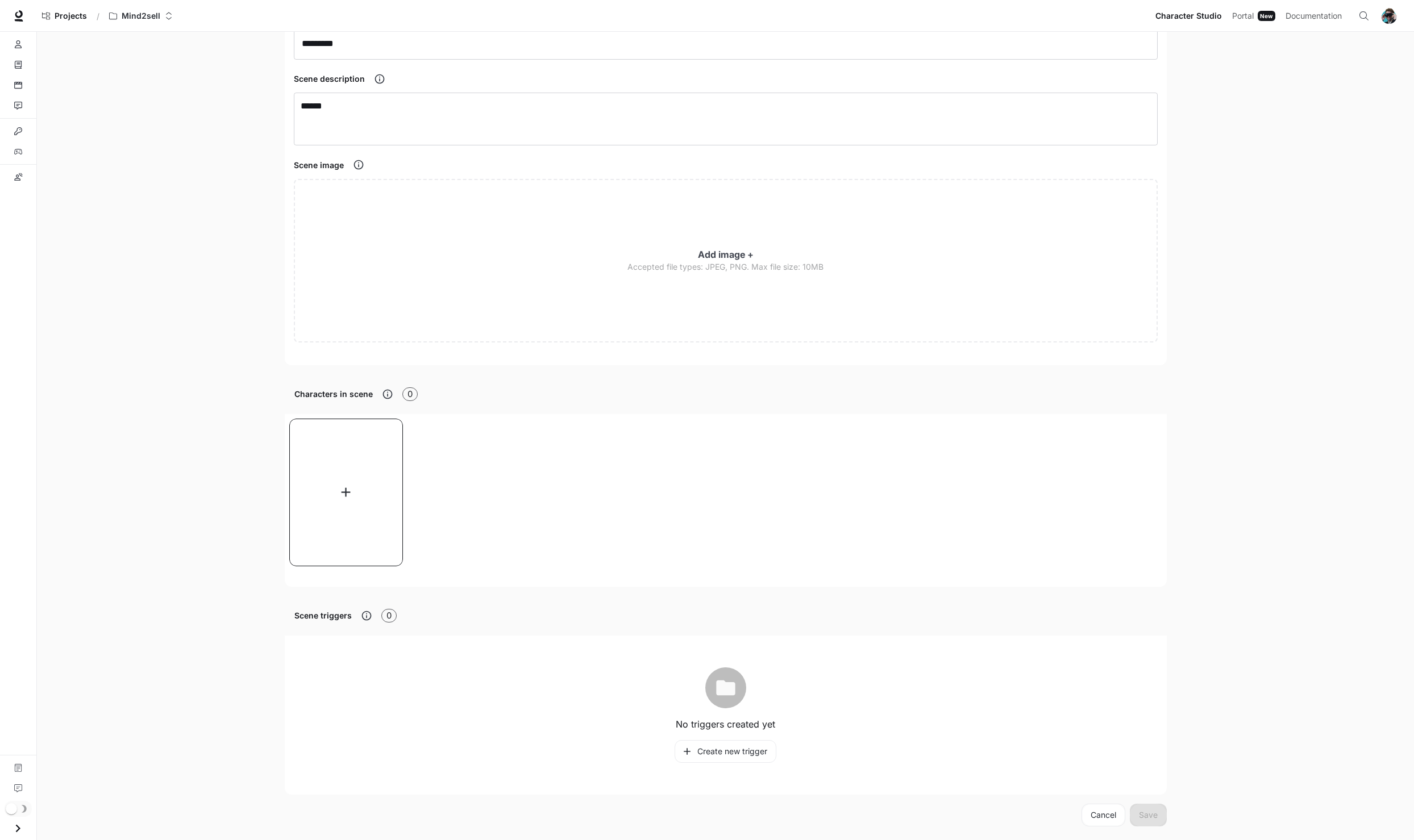
click at [353, 500] on icon "button" at bounding box center [346, 492] width 15 height 15
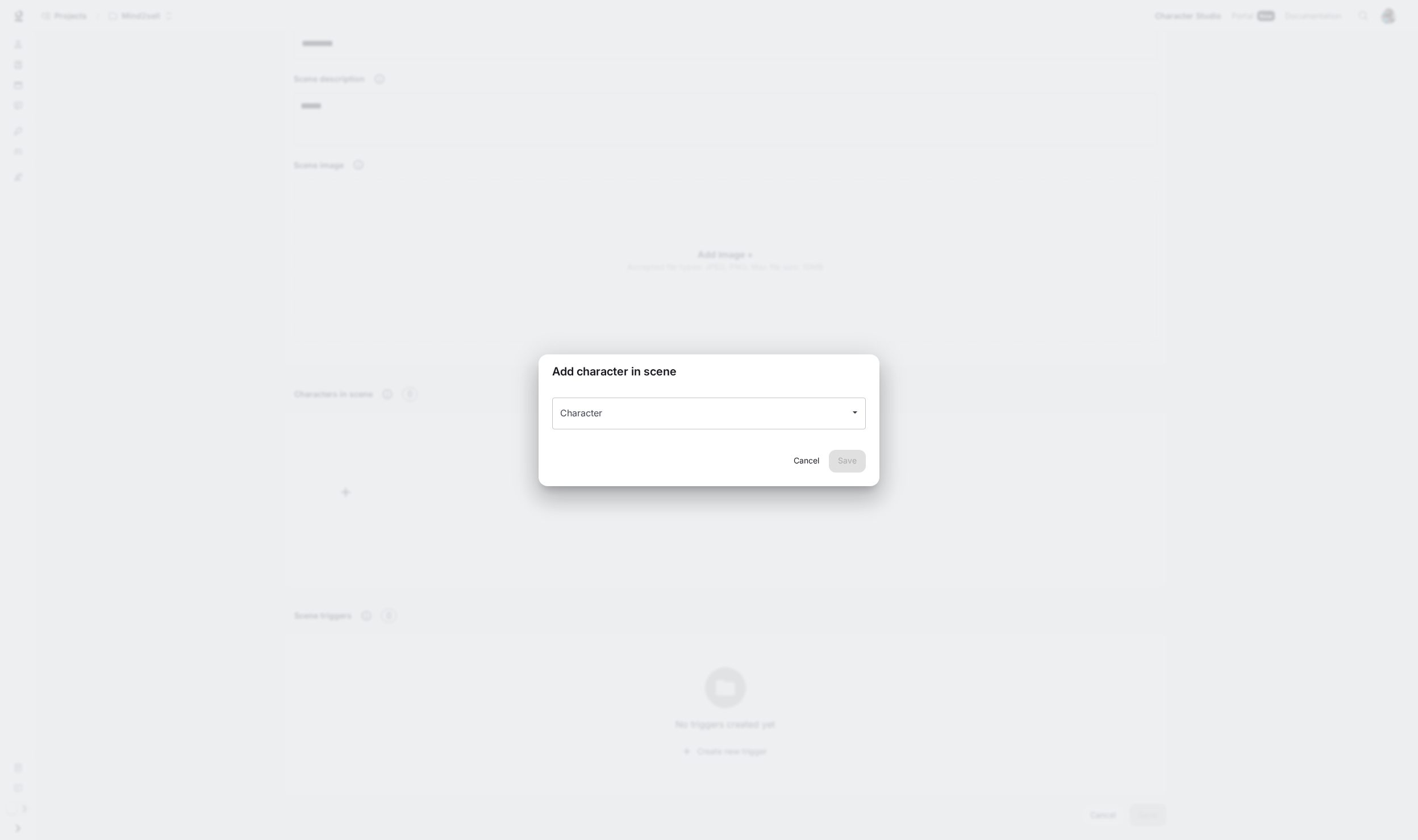
click at [716, 411] on input "Character" at bounding box center [700, 413] width 286 height 22
click at [694, 459] on p "defaultcharacter" at bounding box center [725, 465] width 246 height 14
type input "**********"
click at [849, 465] on button "Save" at bounding box center [847, 461] width 37 height 23
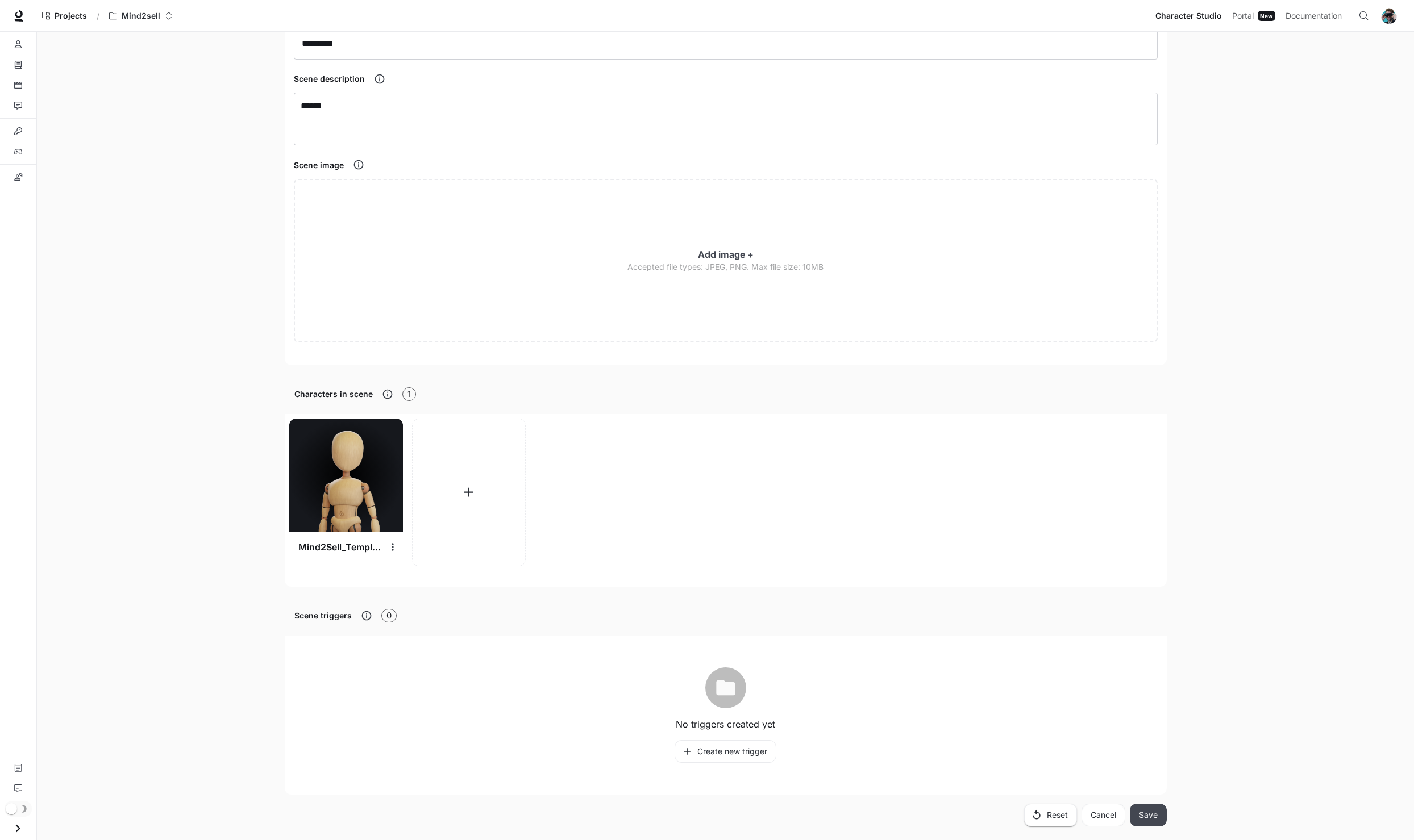
click at [1147, 818] on button "Save" at bounding box center [1149, 815] width 37 height 23
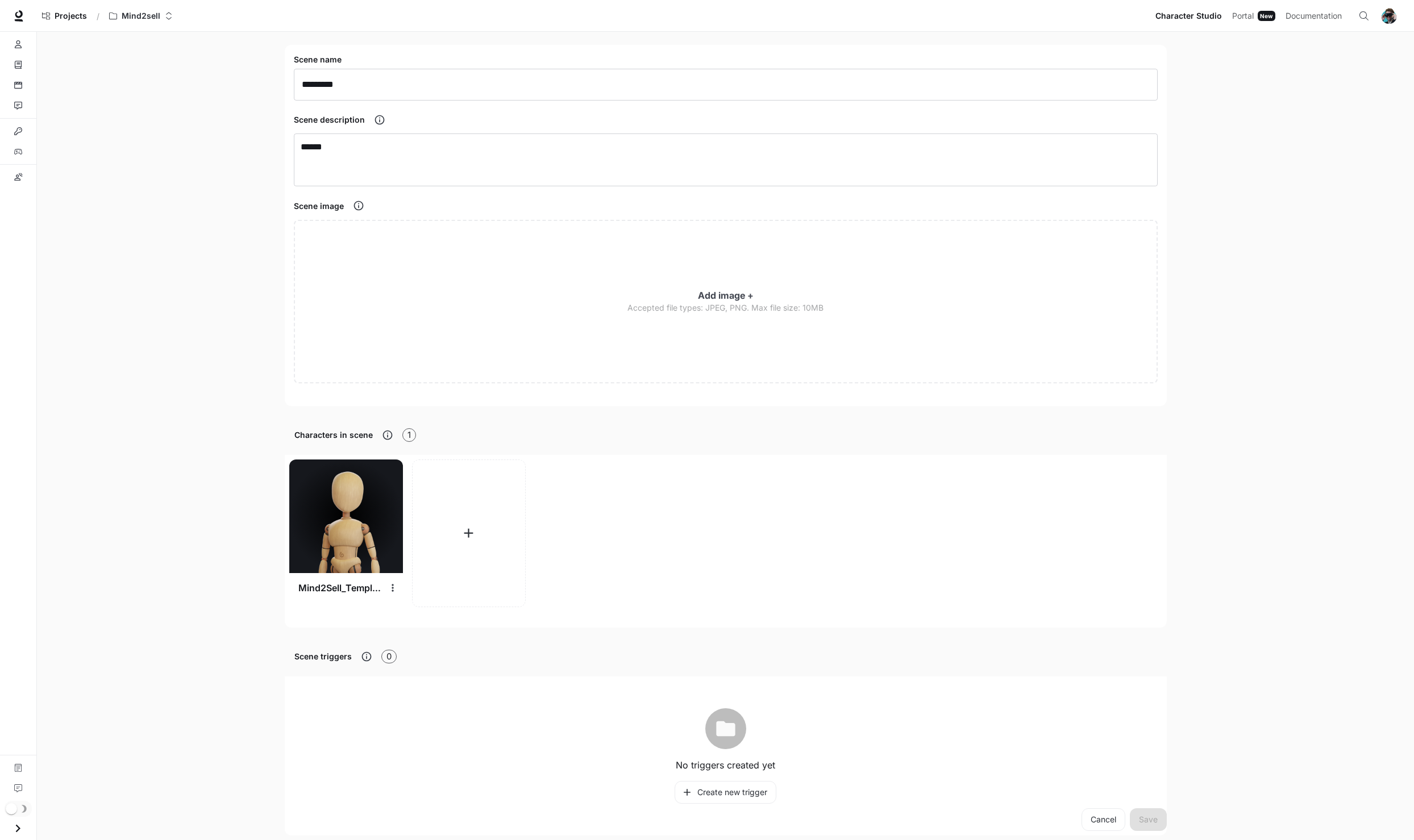
scroll to position [0, 0]
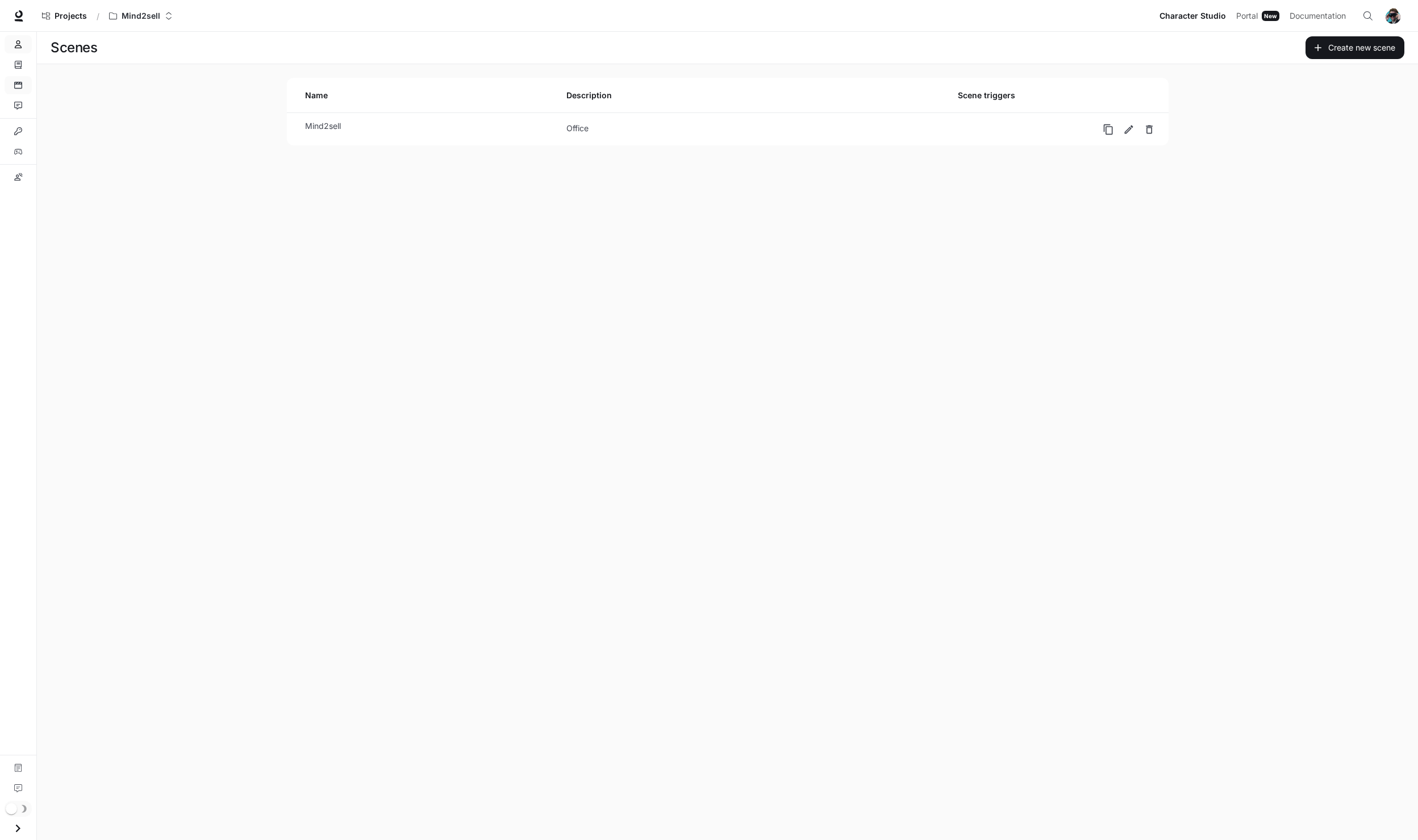
click at [26, 42] on link "Characters" at bounding box center [18, 45] width 27 height 18
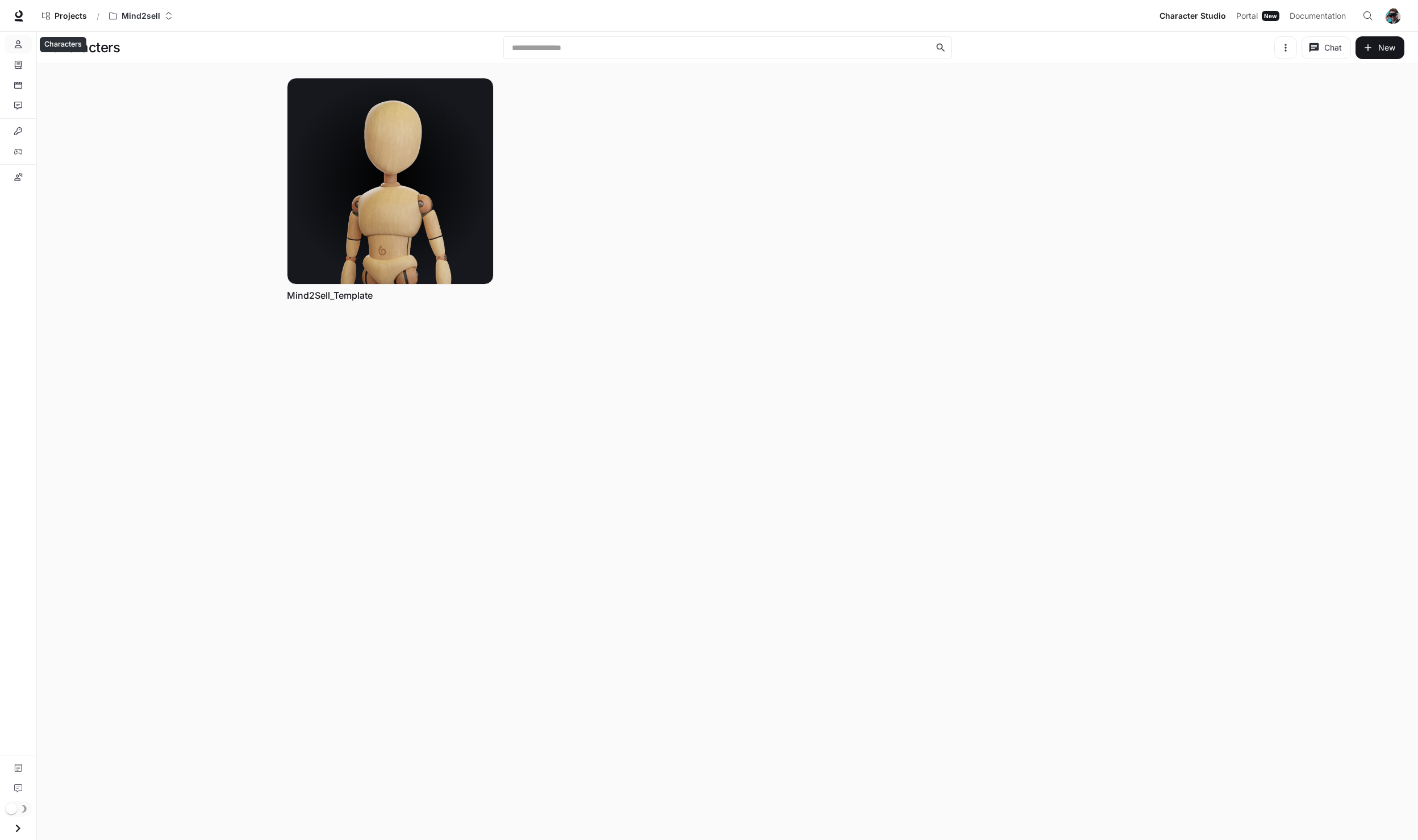
click at [24, 47] on link "Characters" at bounding box center [18, 45] width 27 height 18
click at [24, 85] on link "Scenes" at bounding box center [18, 86] width 27 height 18
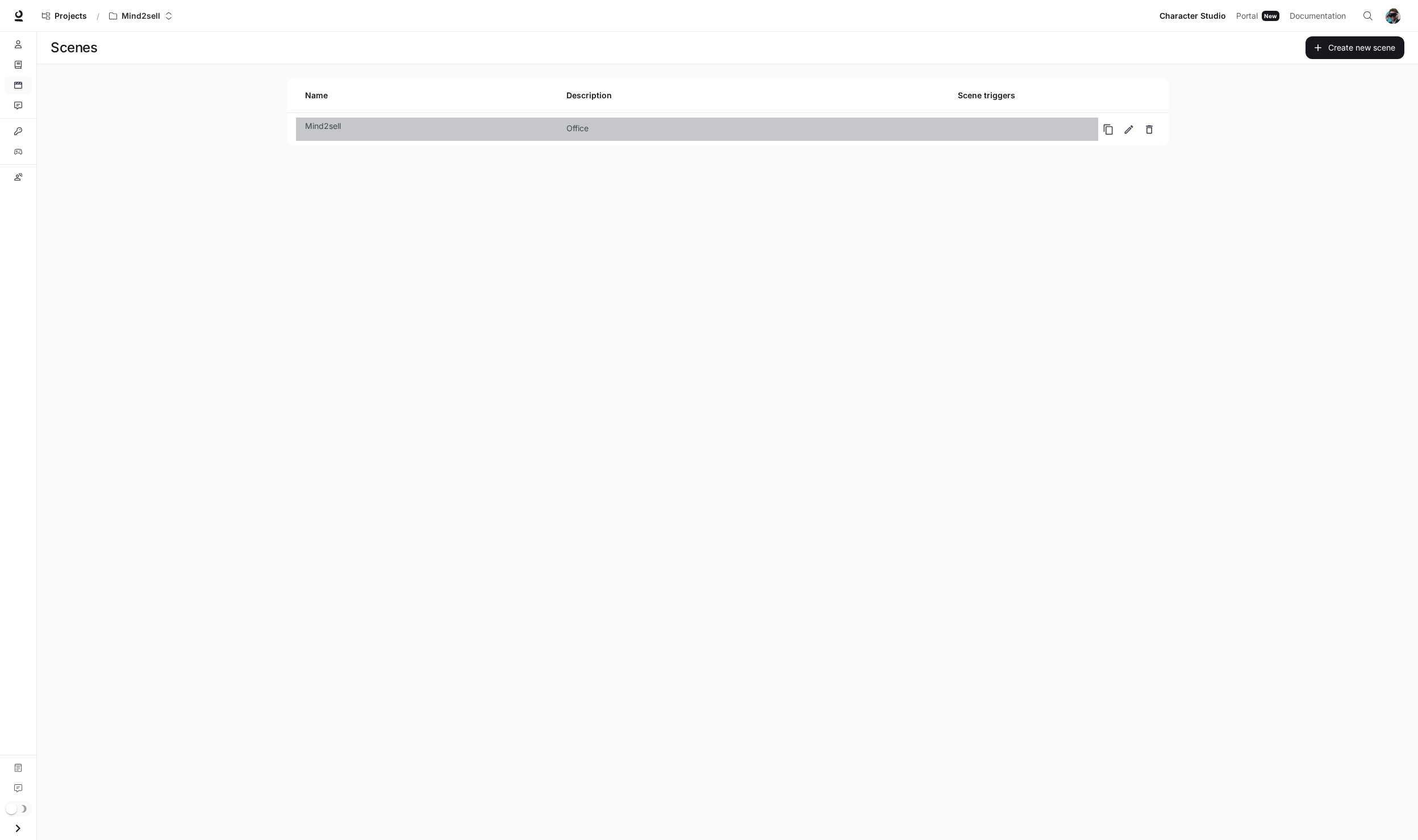
click at [434, 136] on link "Mind2sell Office" at bounding box center [697, 129] width 802 height 23
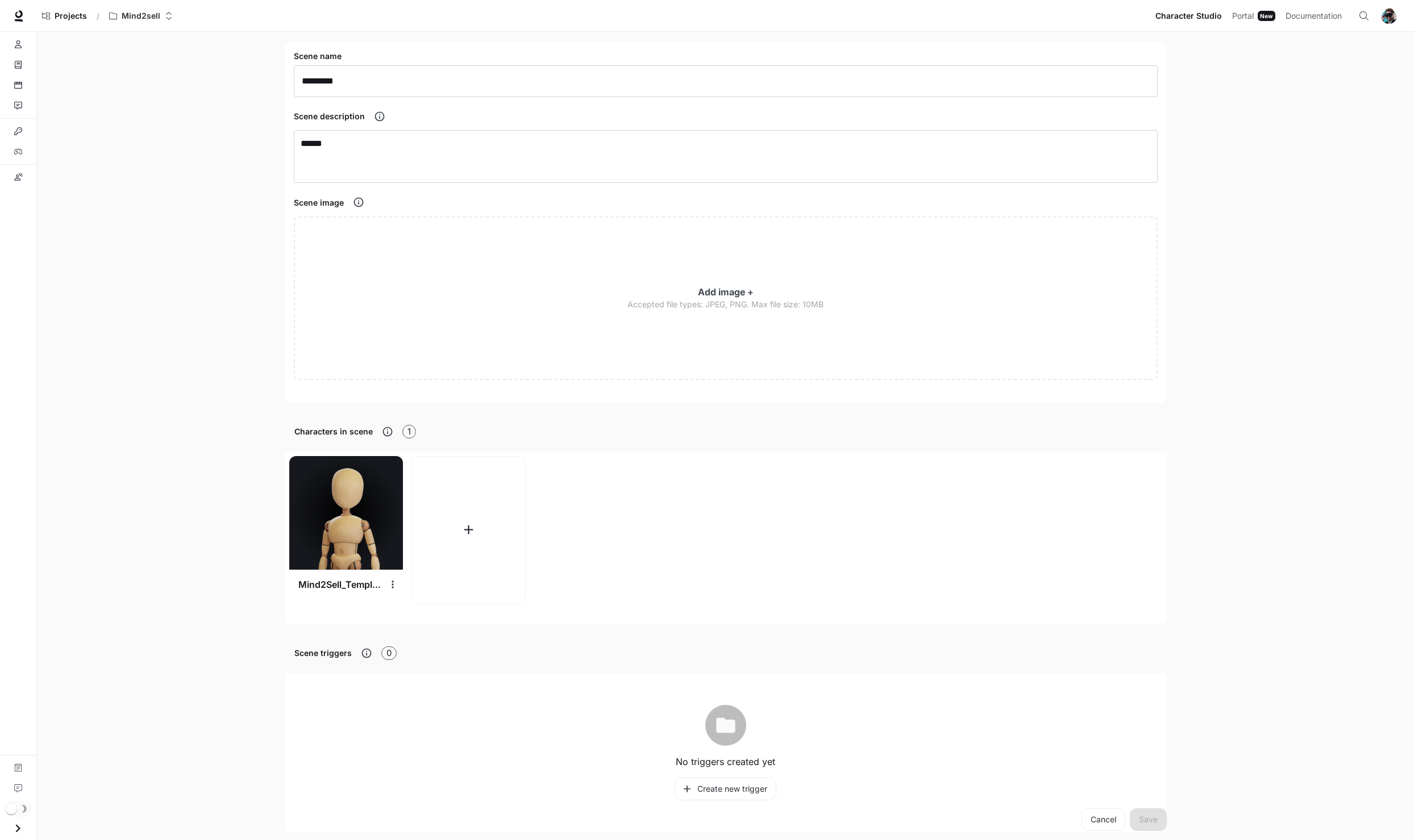
scroll to position [73, 0]
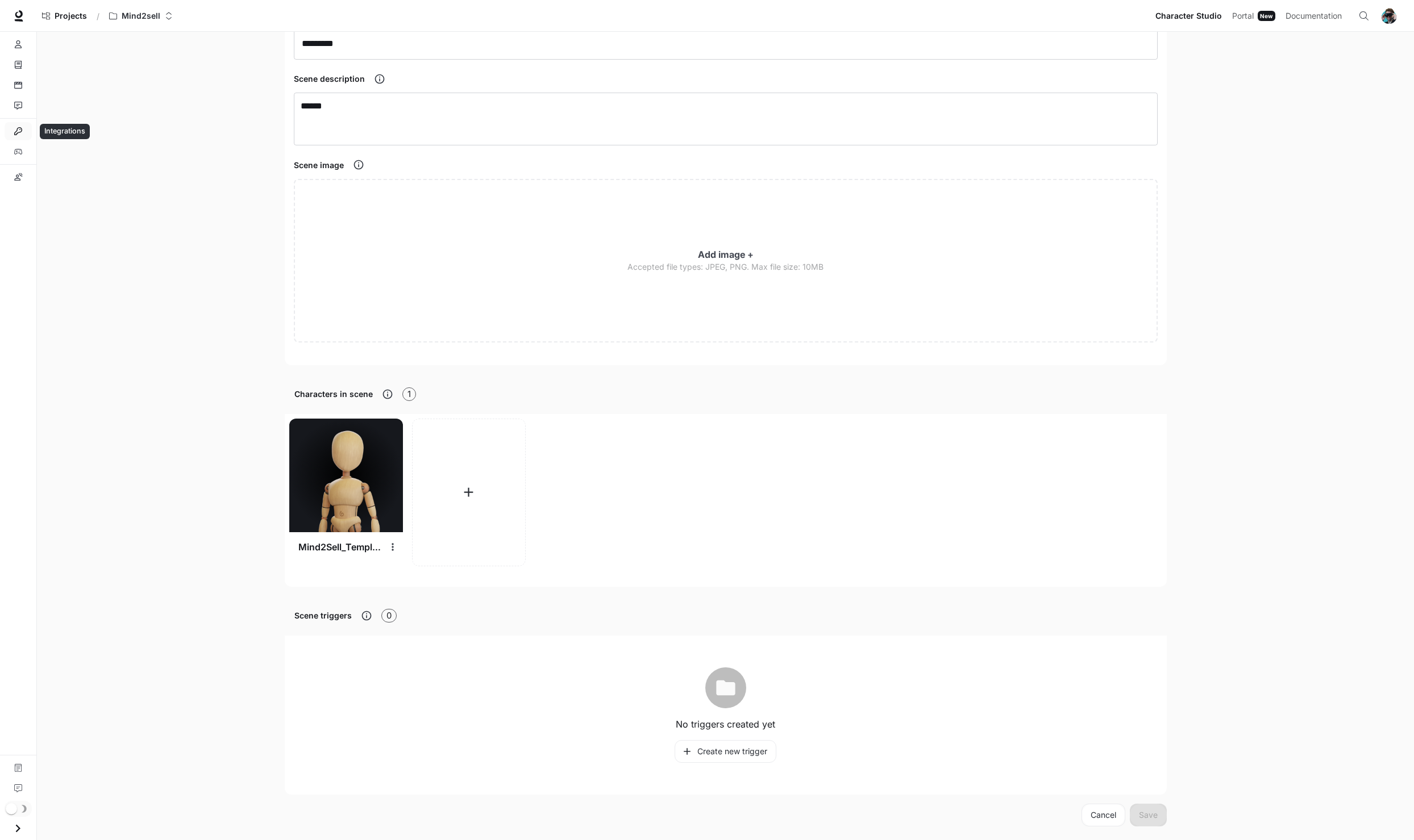
click at [26, 133] on link "Integrations" at bounding box center [18, 132] width 27 height 18
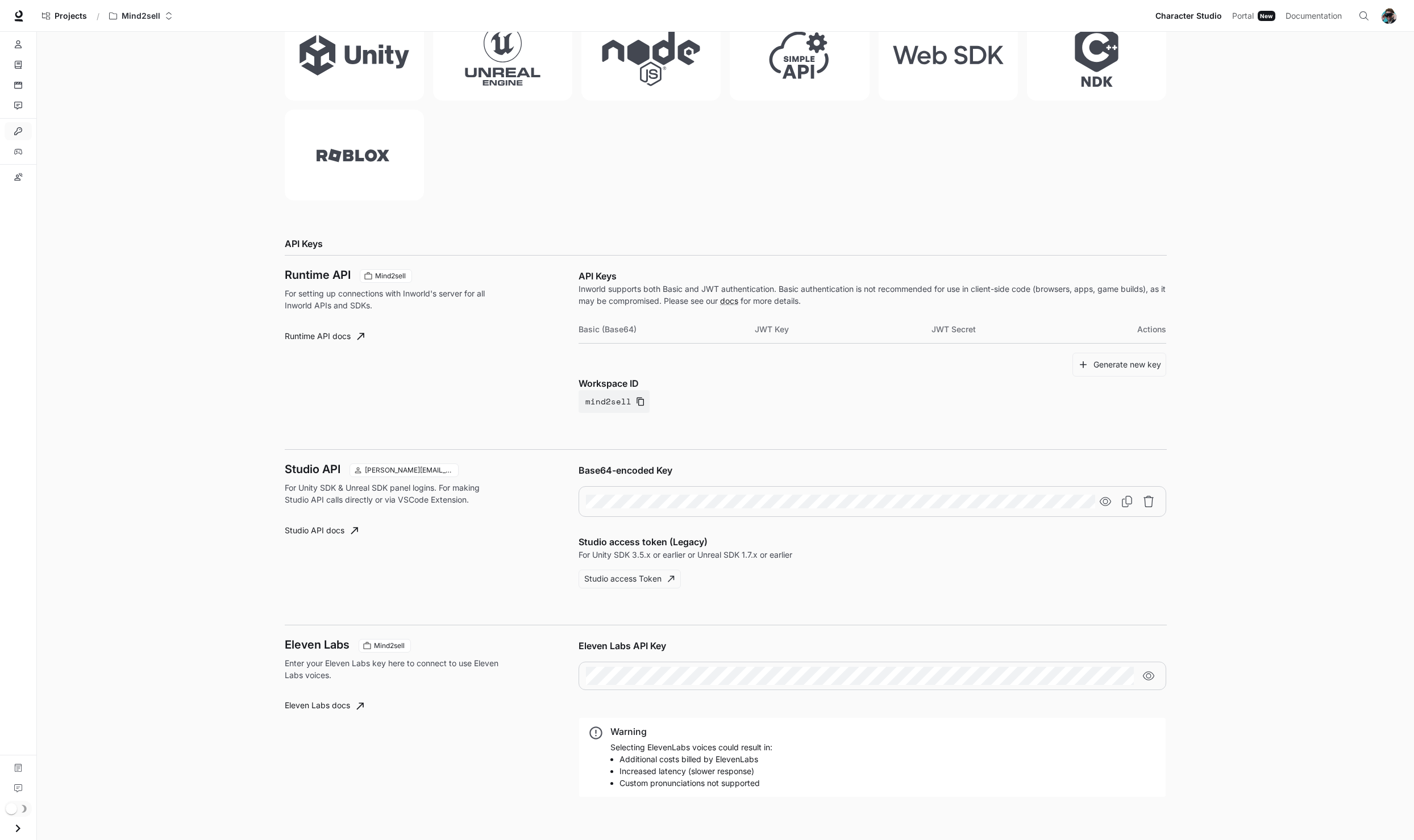
scroll to position [238, 0]
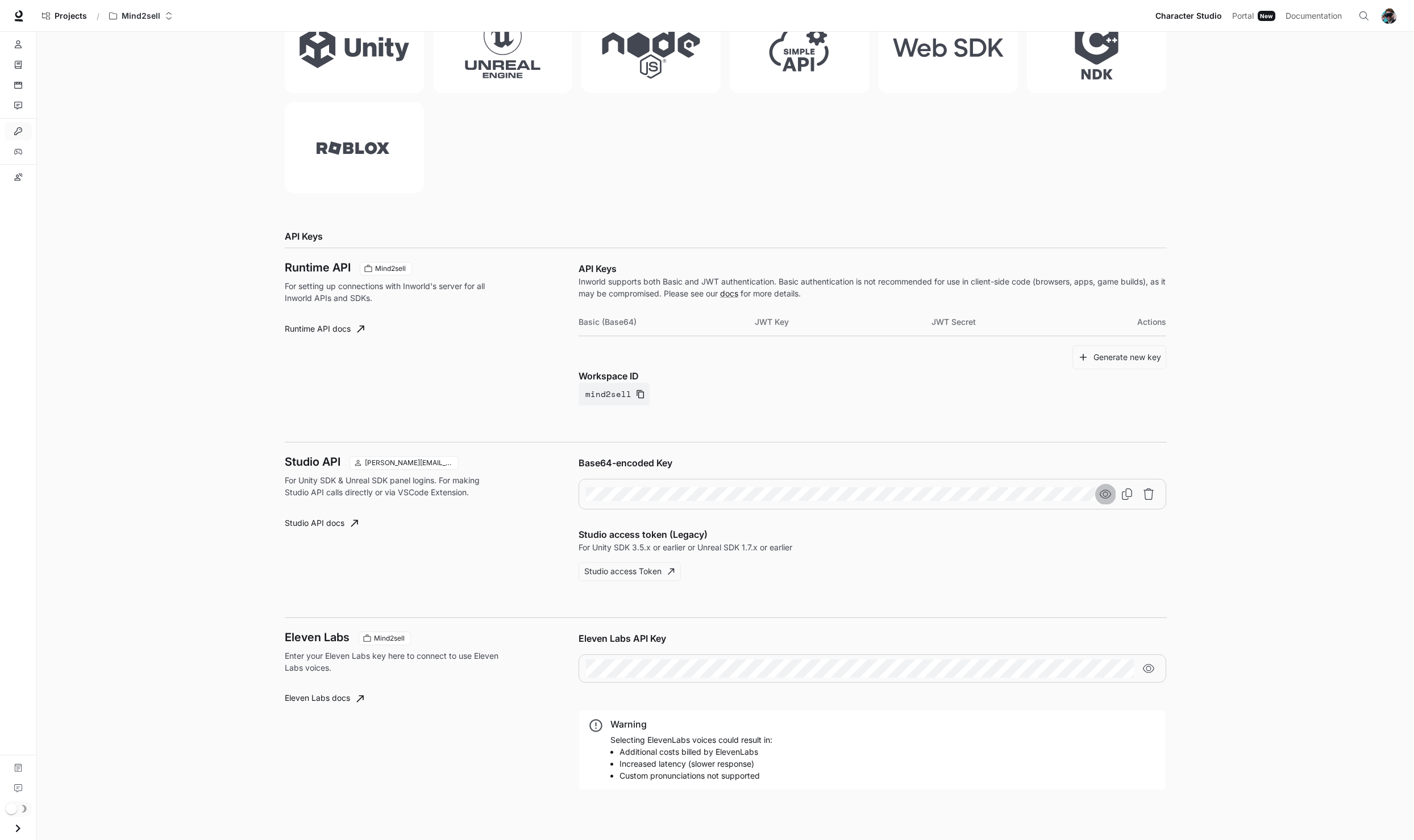
click at [1102, 492] on icon "button" at bounding box center [1105, 494] width 11 height 9
click at [997, 575] on div "Base64-encoded Key Studio access token (Legacy) For Unity SDK 3.5.x or earlier …" at bounding box center [873, 519] width 588 height 125
click at [1247, 498] on main "Integrations The Inworld Platform is compatible for integration with most appli…" at bounding box center [725, 317] width 1377 height 1047
click at [1174, 557] on div "The Inworld Platform is compatible for integration with most applications inclu…" at bounding box center [726, 333] width 910 height 1014
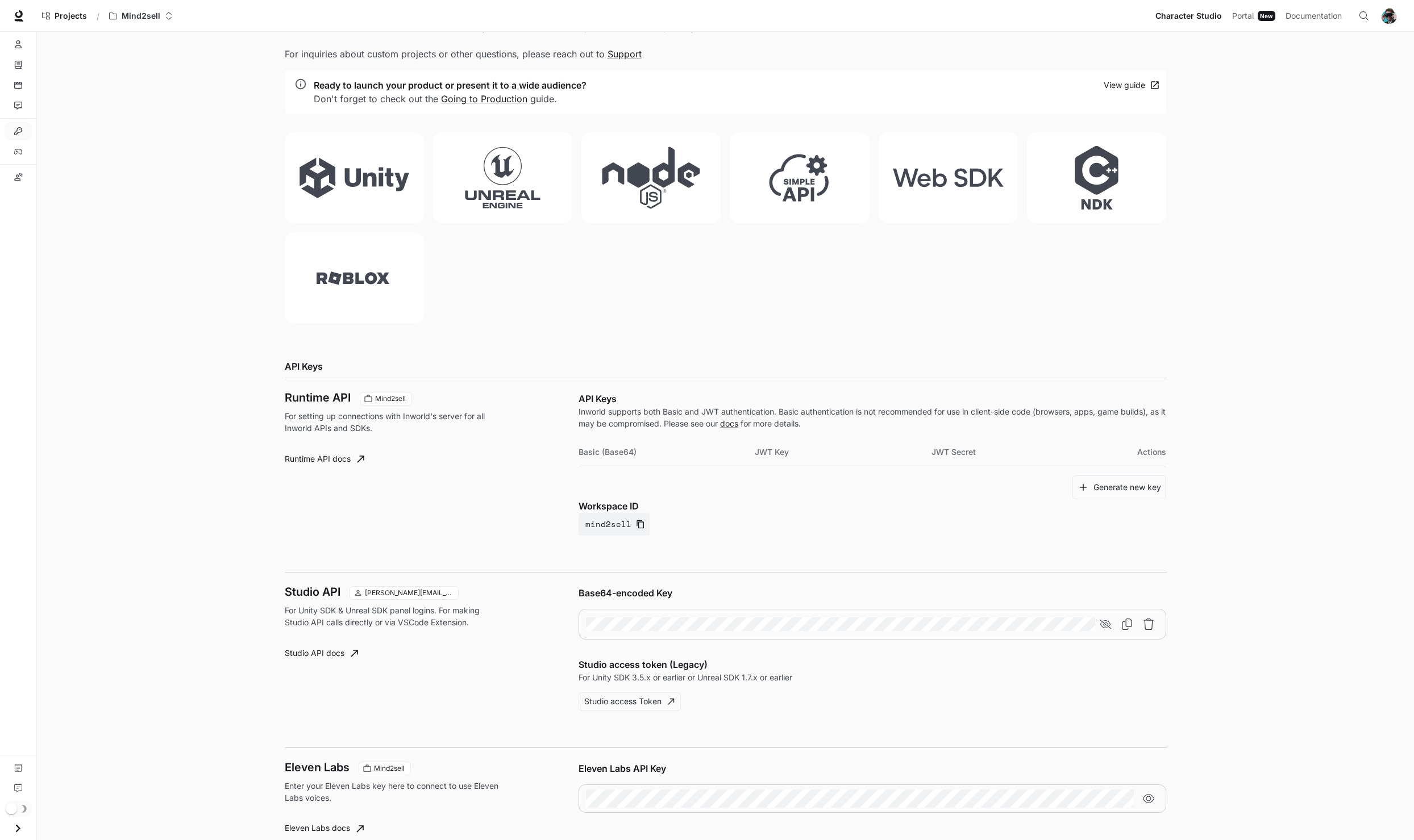
scroll to position [0, 0]
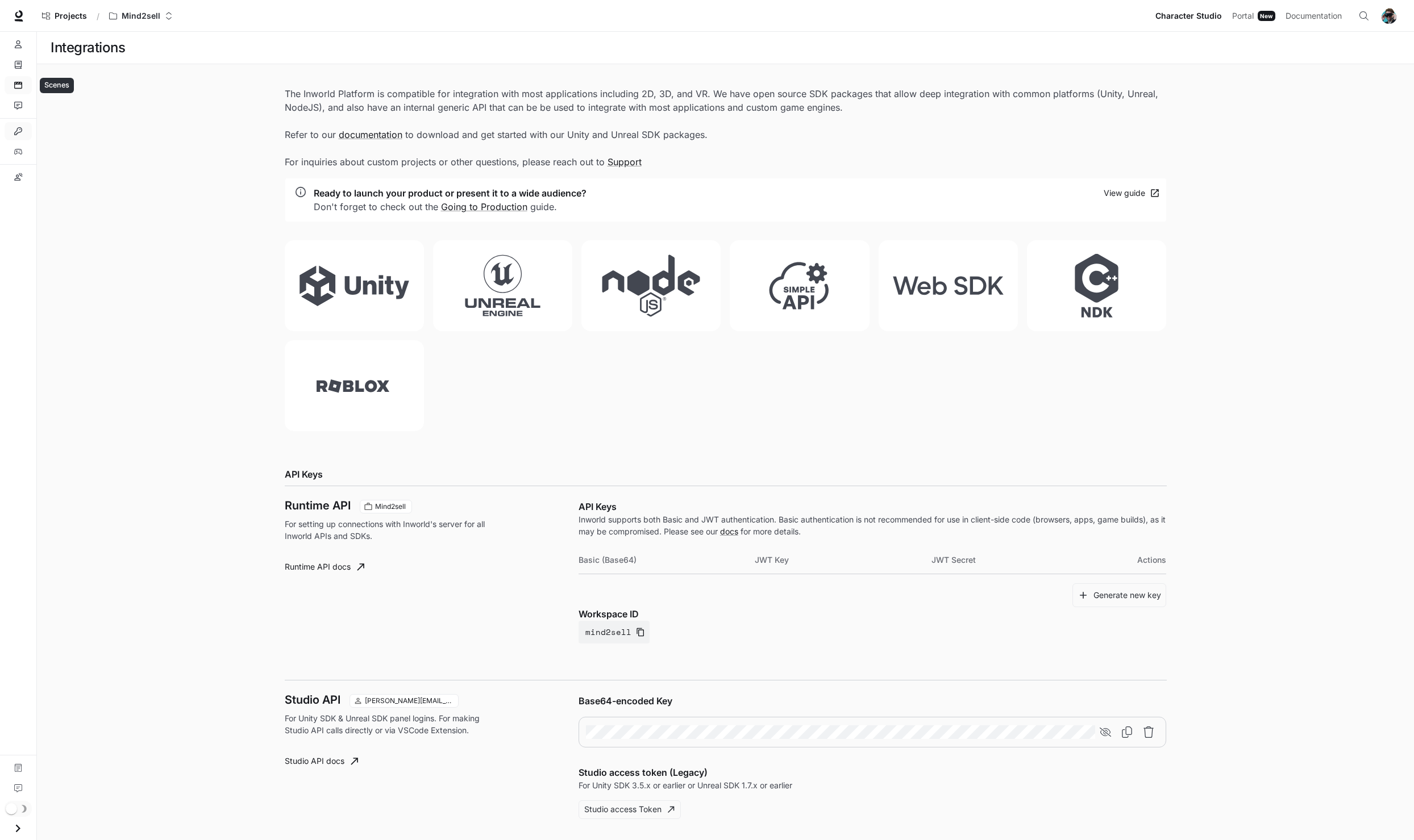
click at [19, 81] on link "Scenes" at bounding box center [18, 86] width 27 height 18
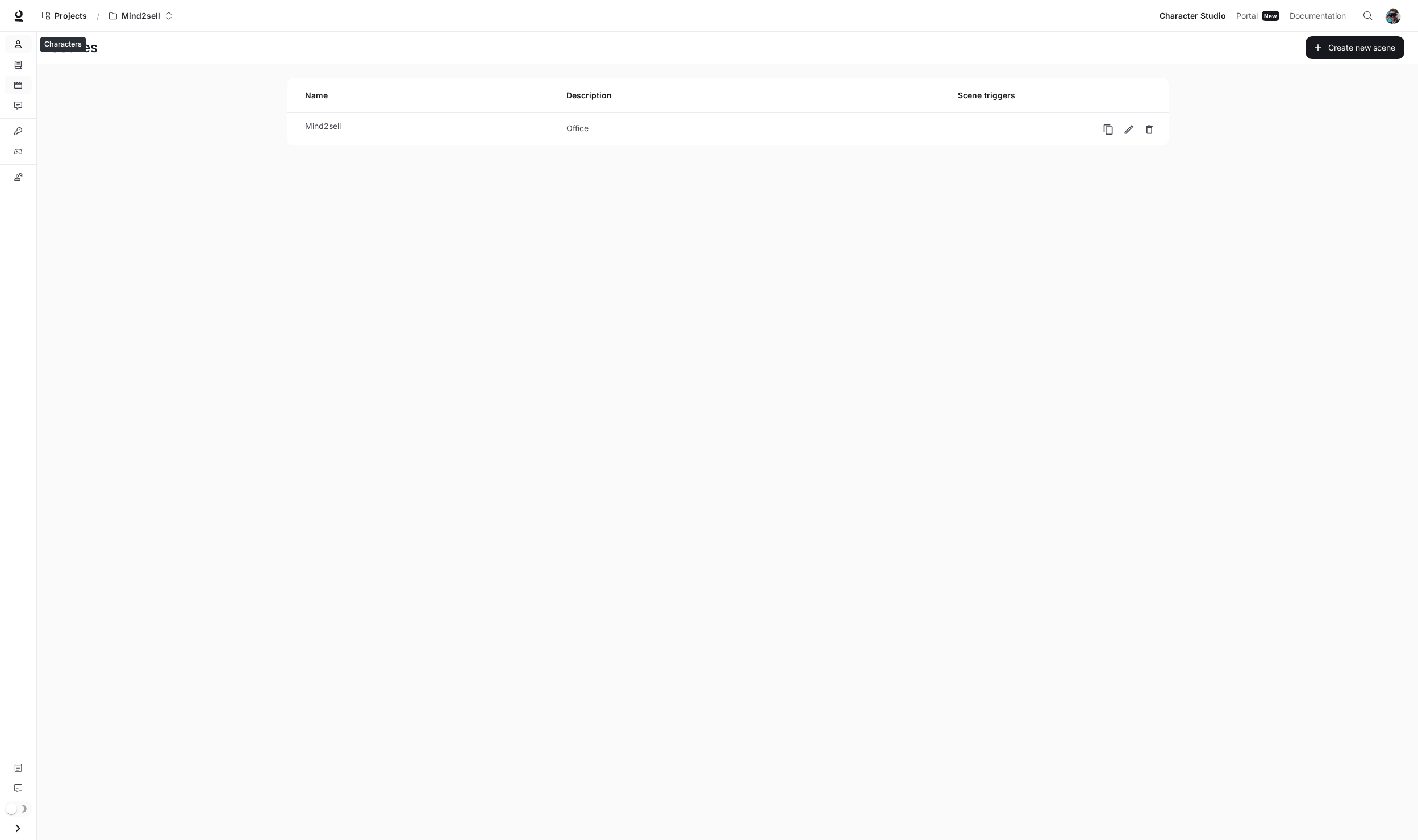
click at [22, 47] on icon "Characters" at bounding box center [18, 44] width 8 height 8
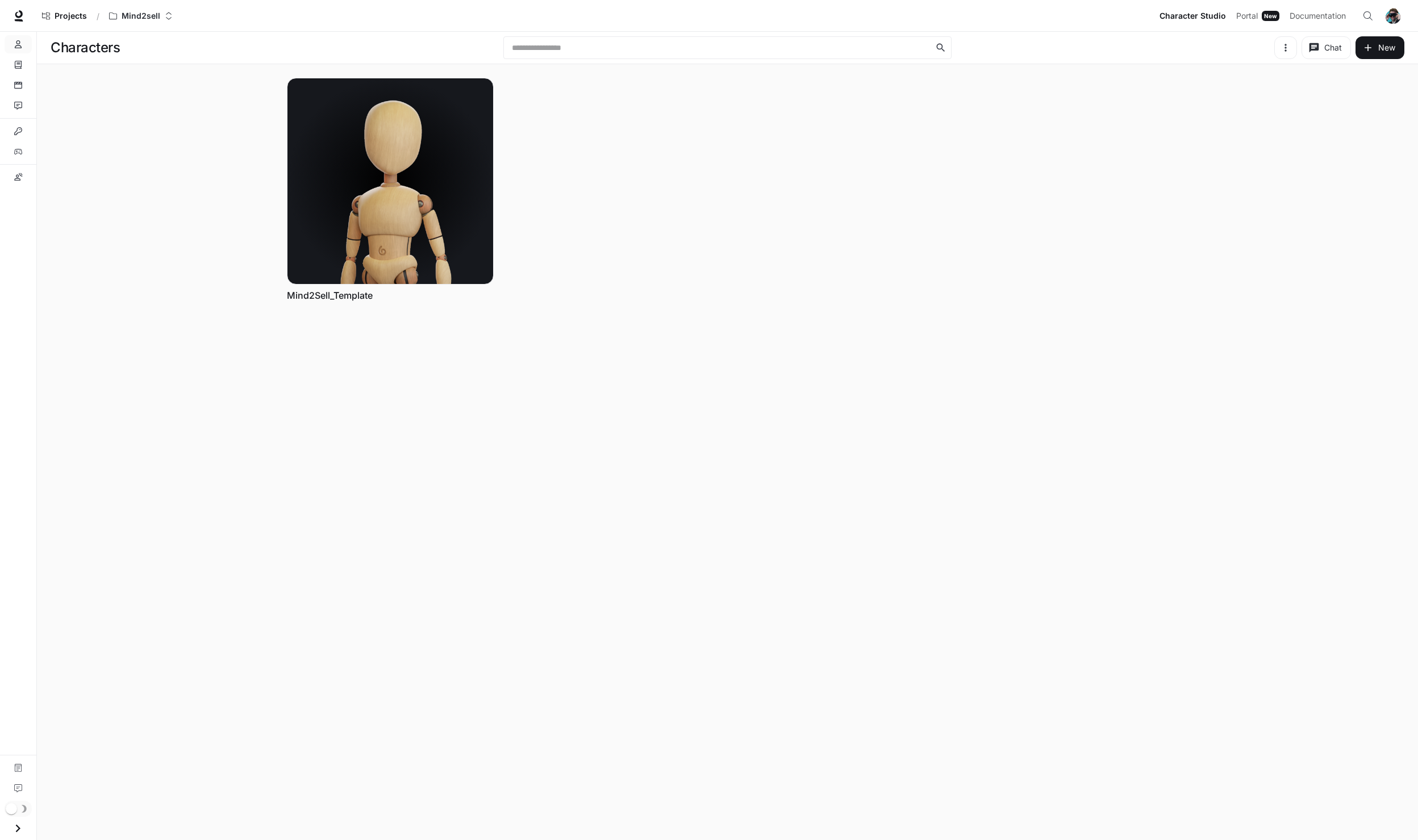
click at [1286, 49] on icon "button" at bounding box center [1286, 47] width 11 height 11
click at [1286, 49] on div at bounding box center [709, 420] width 1418 height 840
click at [17, 66] on icon "Knowledge" at bounding box center [18, 65] width 8 height 8
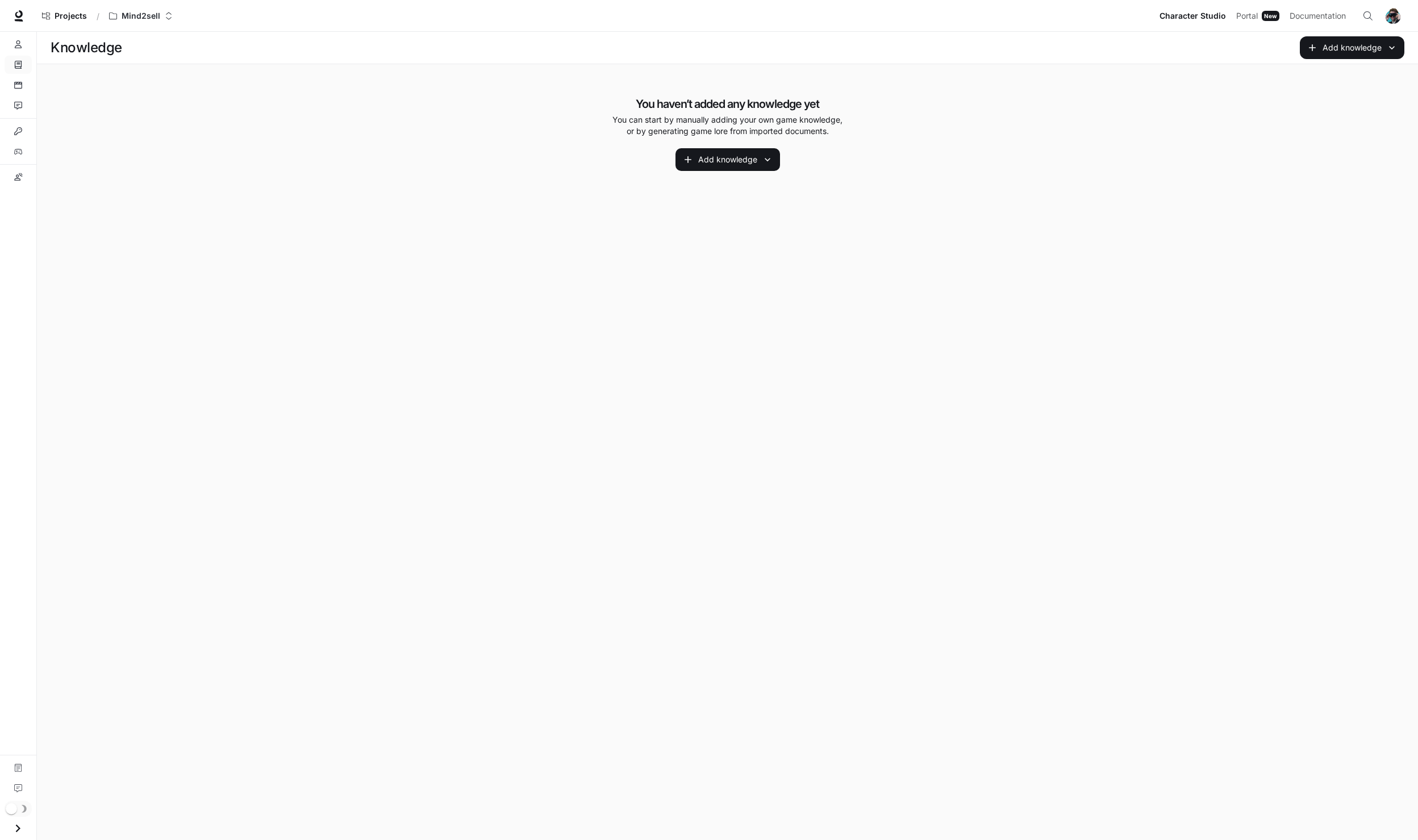
click at [18, 96] on li "Interactions" at bounding box center [18, 105] width 36 height 20
click at [16, 114] on link "Interactions" at bounding box center [18, 106] width 27 height 18
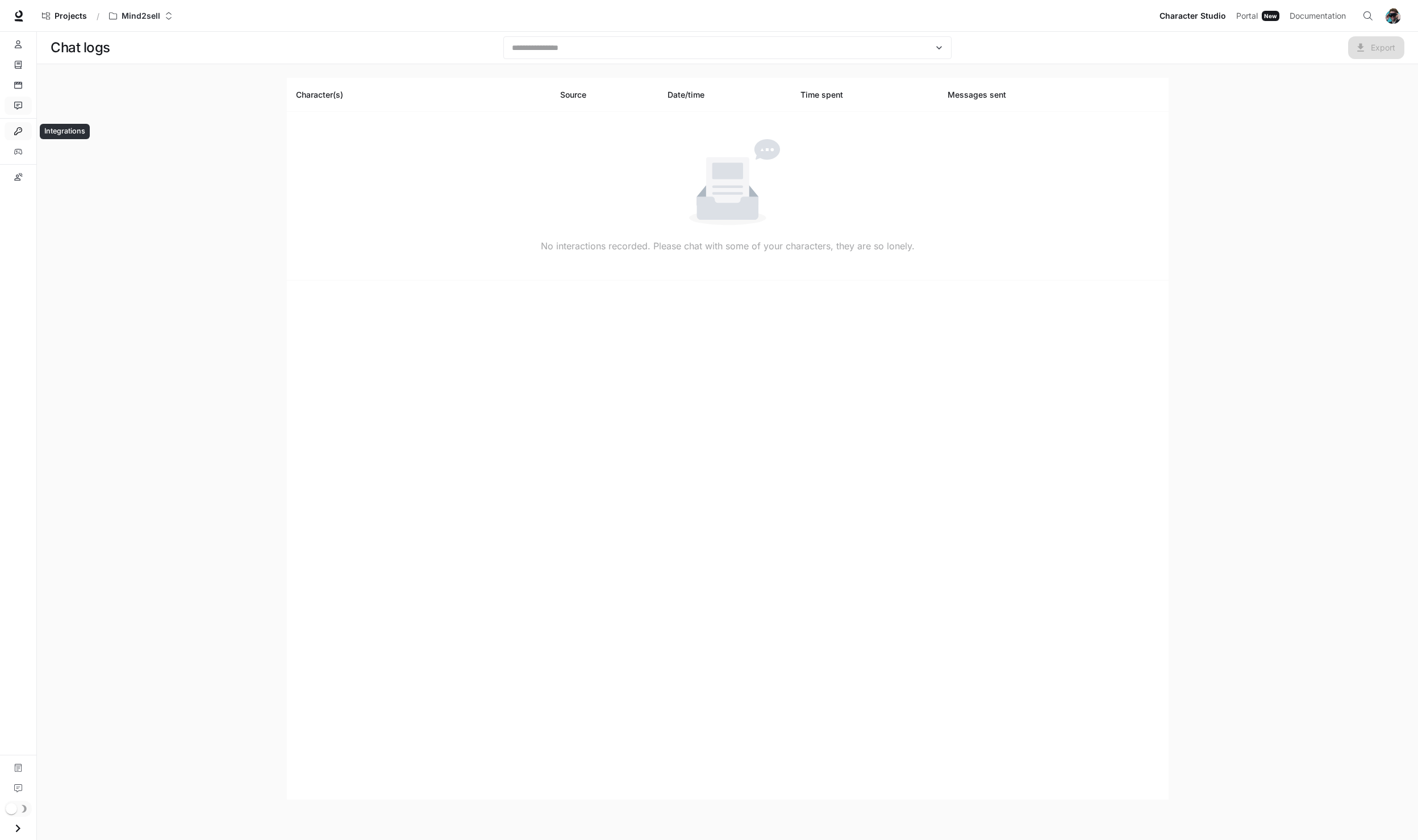
click at [20, 136] on link "Integrations" at bounding box center [18, 132] width 27 height 18
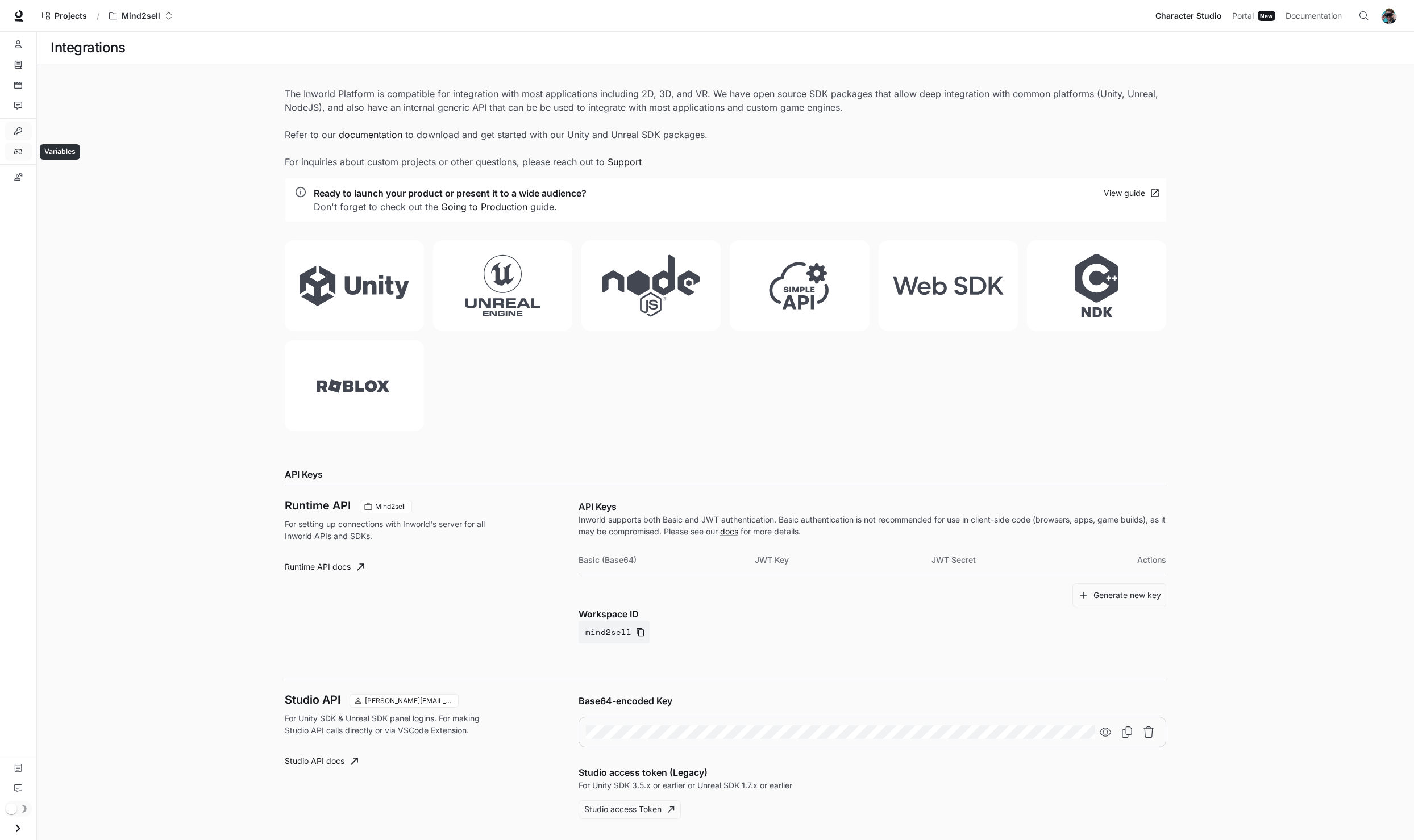
click at [15, 157] on link "Variables" at bounding box center [18, 152] width 27 height 18
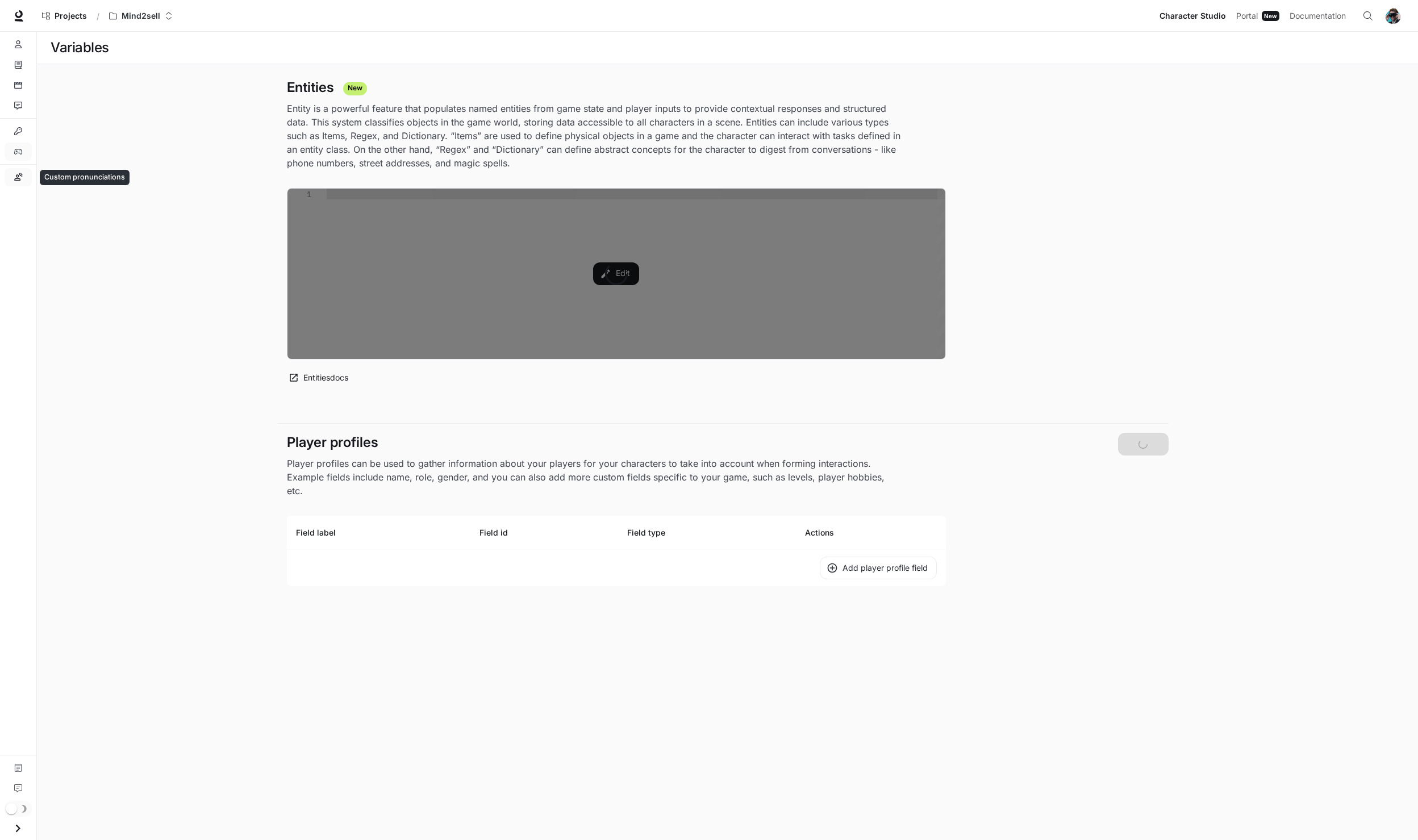
type textarea "**********"
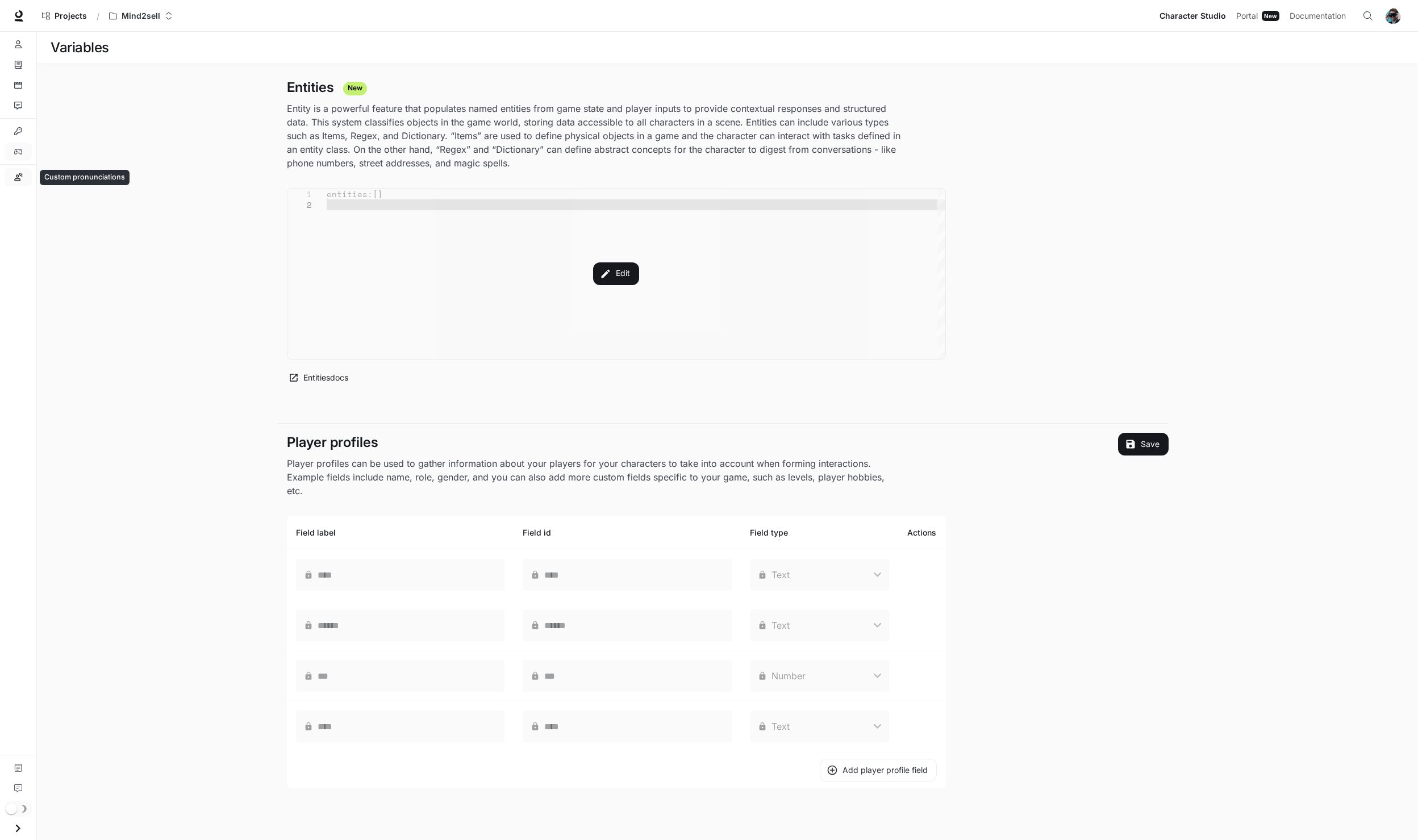
click at [28, 180] on link "Custom pronunciations" at bounding box center [18, 177] width 27 height 18
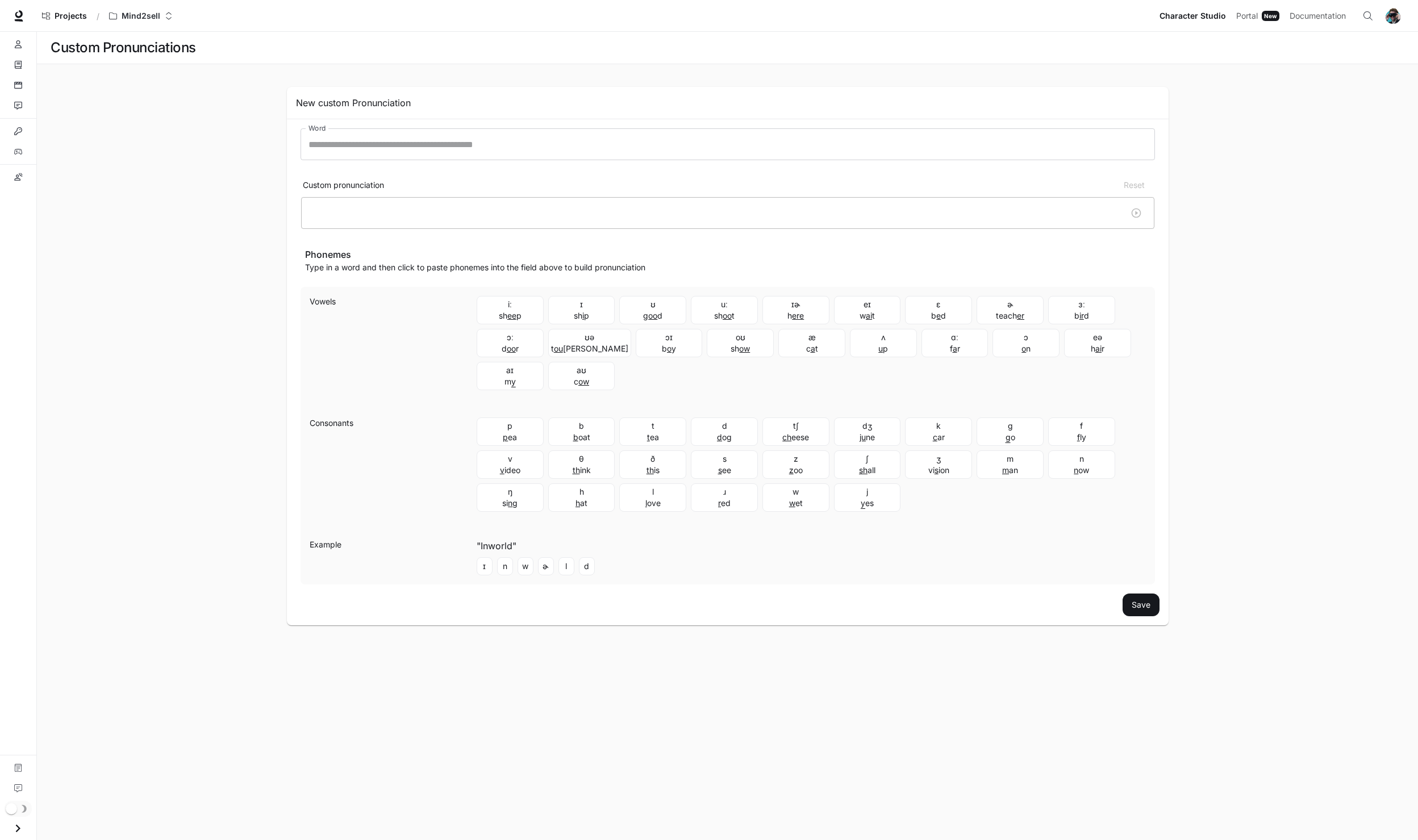
click at [25, 121] on li "Integrations" at bounding box center [18, 131] width 36 height 20
click at [22, 102] on link "Interactions" at bounding box center [18, 106] width 27 height 18
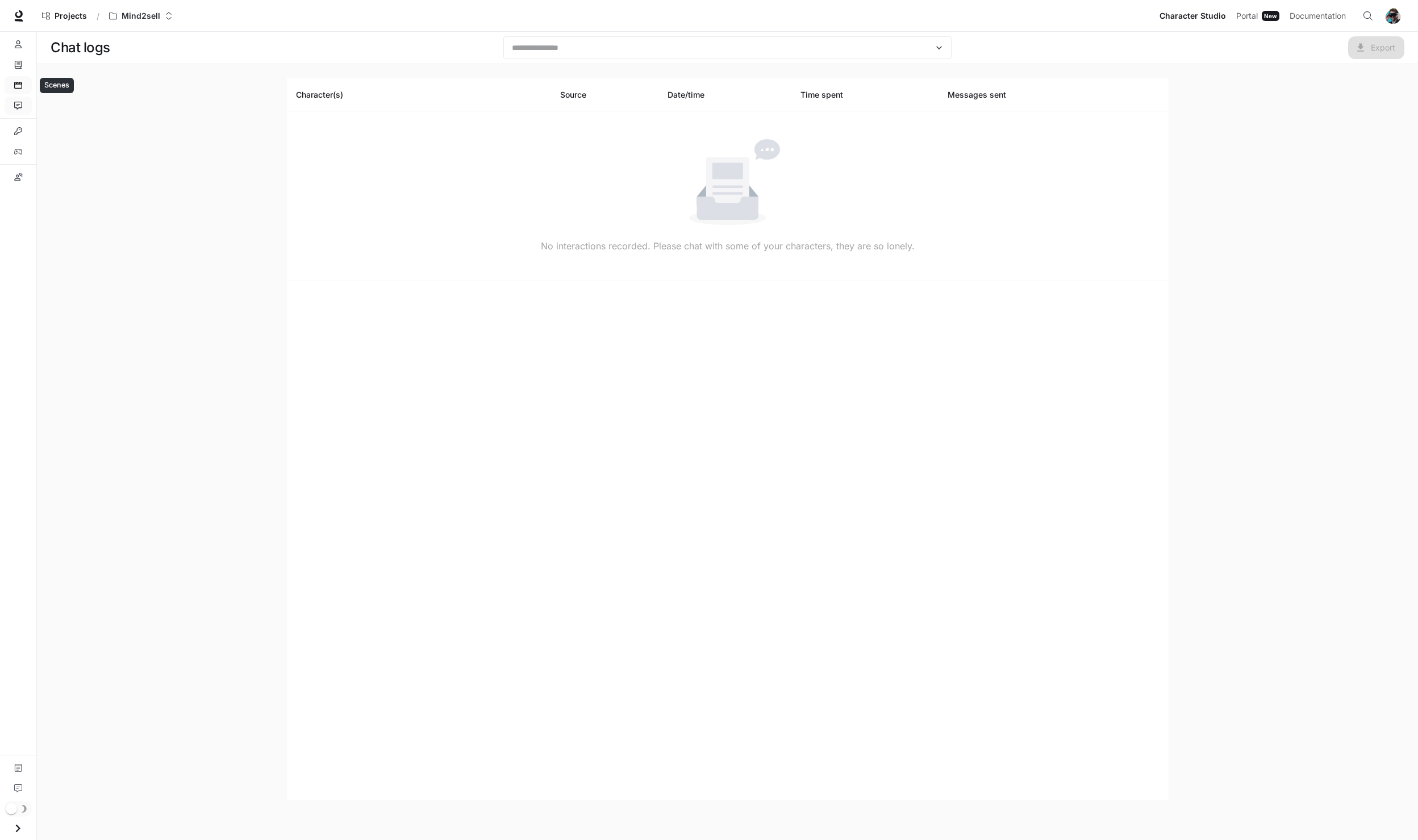
click at [22, 79] on link "Scenes" at bounding box center [18, 86] width 27 height 18
click at [21, 67] on icon "Knowledge" at bounding box center [18, 65] width 7 height 8
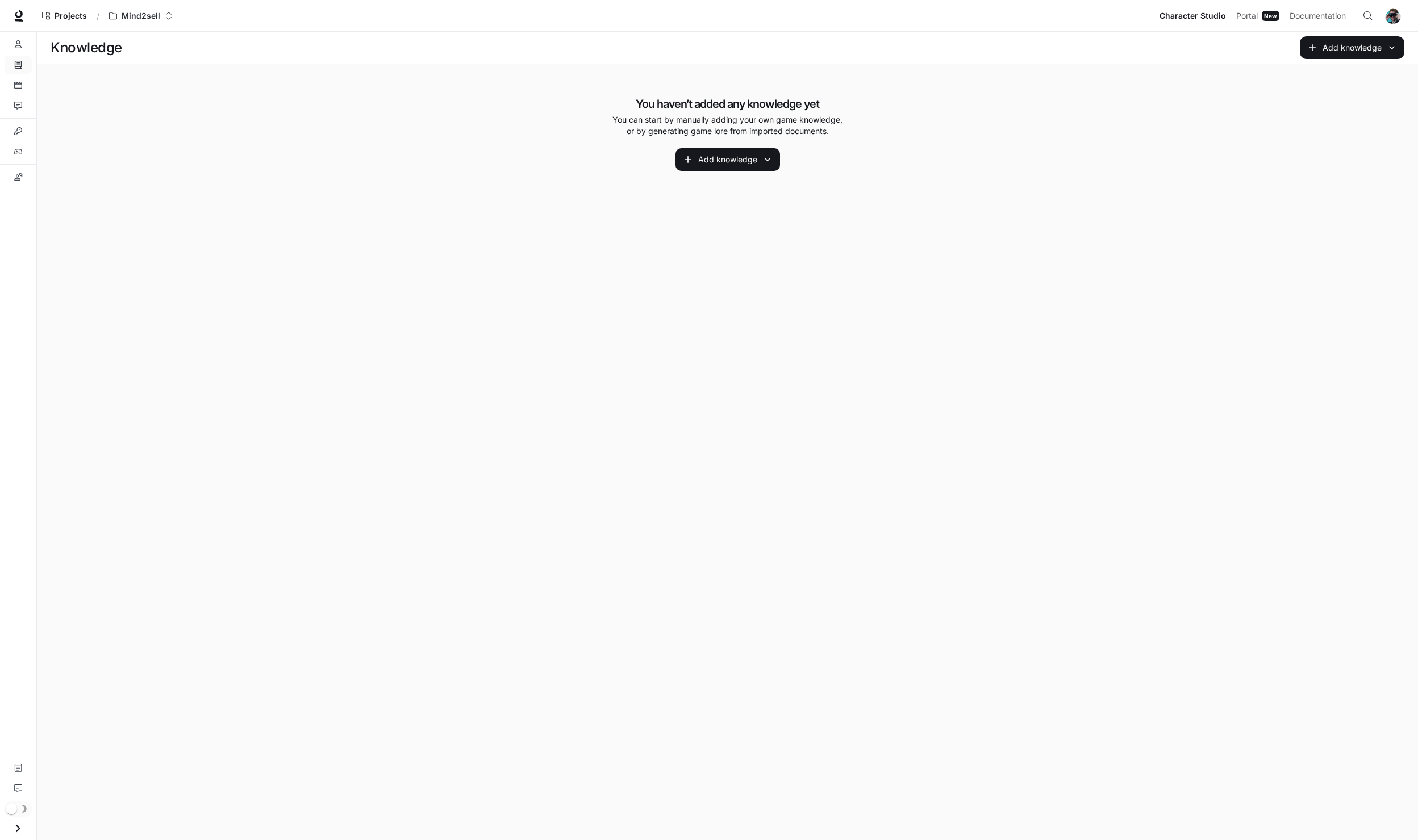
click at [34, 43] on li "Characters" at bounding box center [18, 44] width 36 height 20
click at [19, 45] on icon "Characters" at bounding box center [18, 44] width 8 height 8
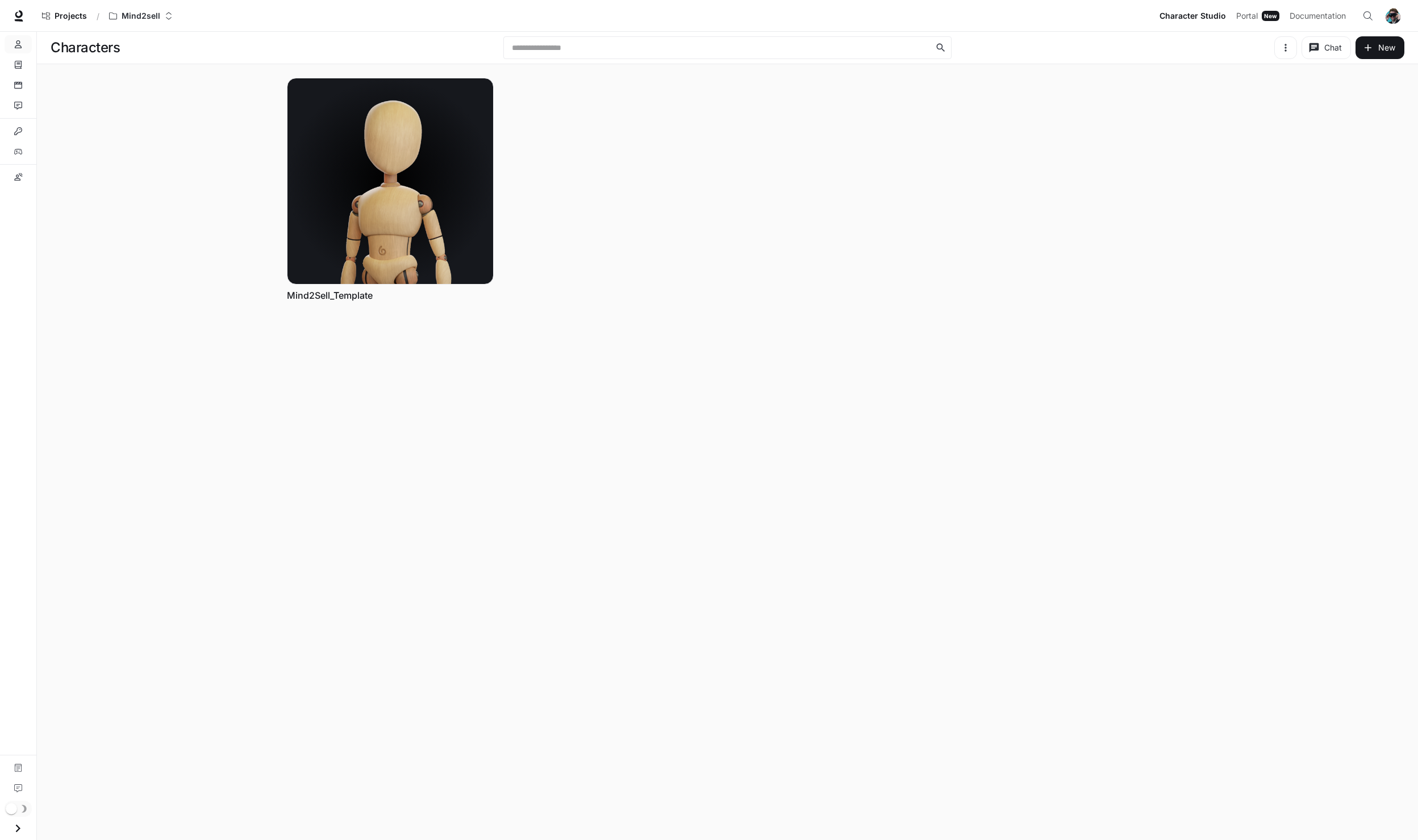
click at [1273, 53] on div "Chat New" at bounding box center [1180, 47] width 448 height 23
click at [1278, 50] on button "button" at bounding box center [1286, 47] width 23 height 23
click at [1288, 48] on div at bounding box center [709, 420] width 1418 height 840
click at [799, 173] on div "Chat Edit More Mind2Sell_Template" at bounding box center [718, 188] width 900 height 255
